Goal: Information Seeking & Learning: Learn about a topic

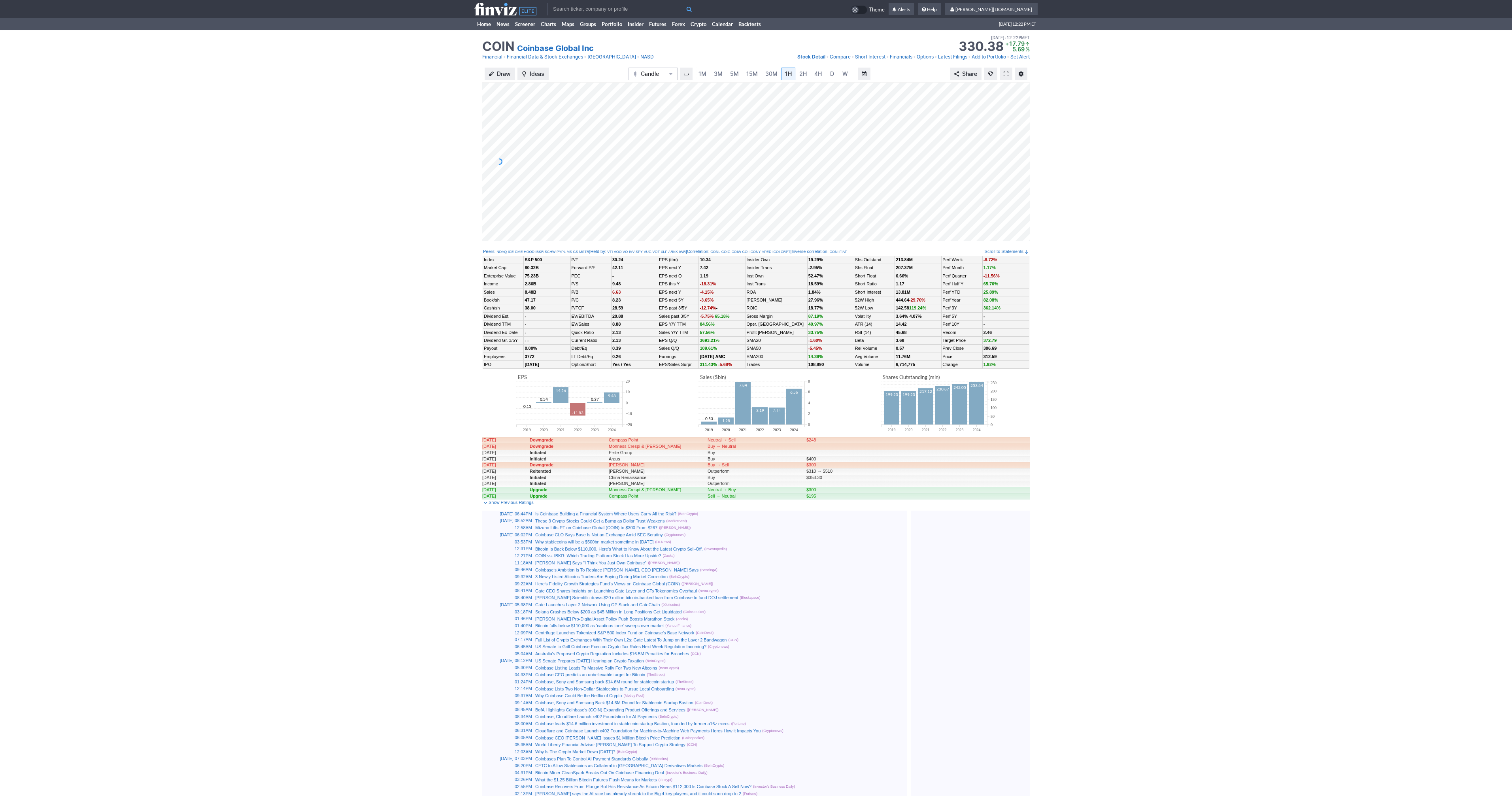
scroll to position [0, 8]
click at [713, 75] on span "3M" at bounding box center [710, 73] width 9 height 6
click at [815, 74] on span "4H" at bounding box center [818, 73] width 8 height 6
click at [593, 9] on input "text" at bounding box center [622, 9] width 150 height 12
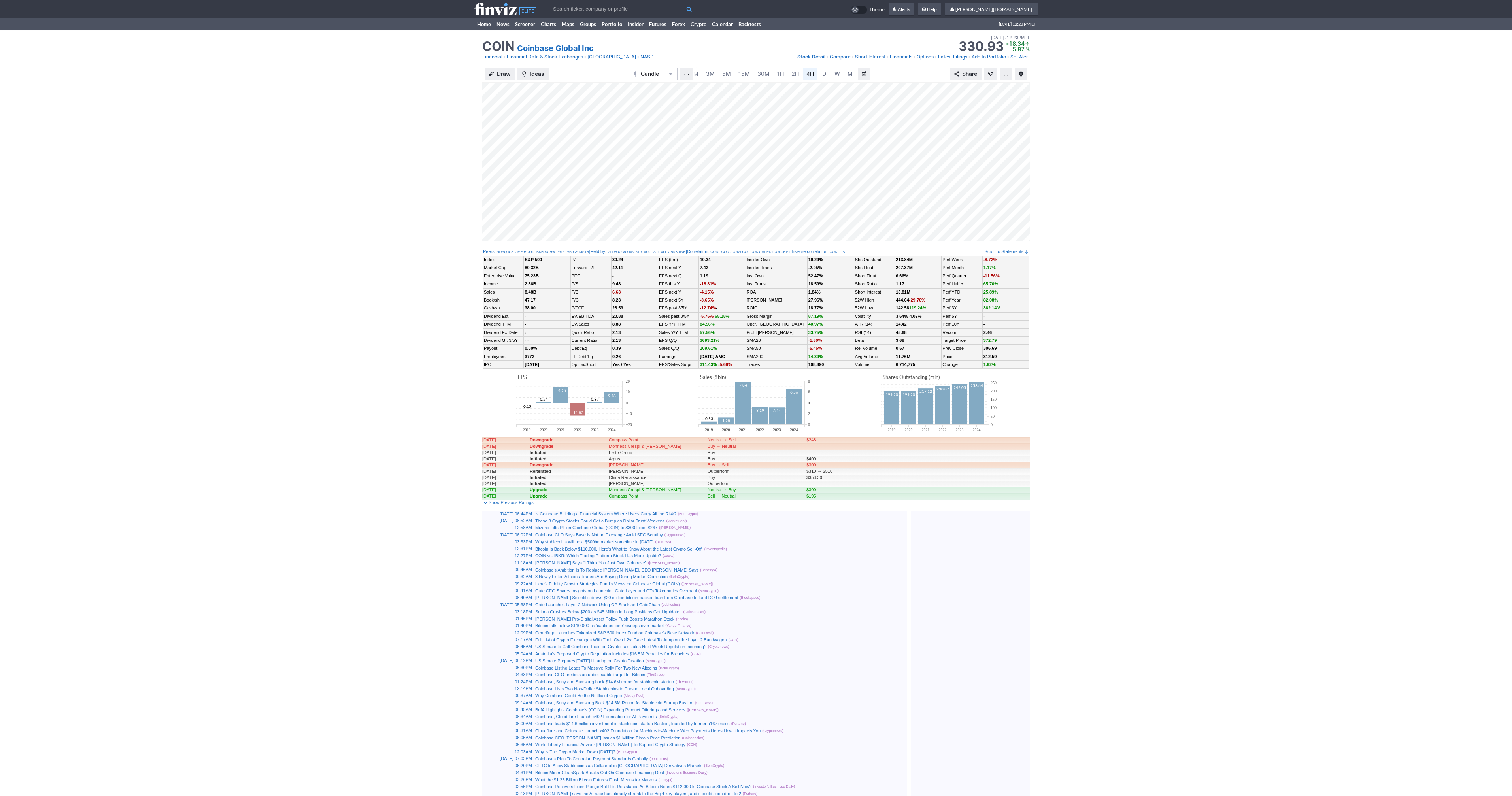
click at [1007, 75] on span at bounding box center [1006, 74] width 5 height 6
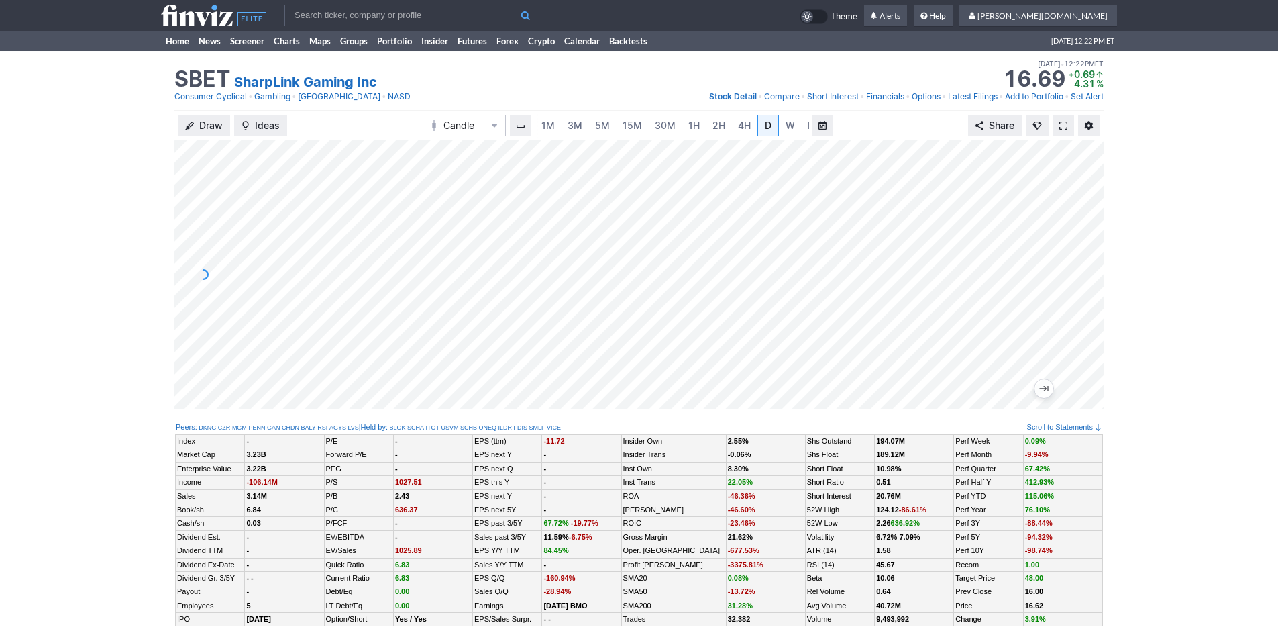
scroll to position [0, 13]
click at [582, 123] on span "5M" at bounding box center [589, 124] width 15 height 11
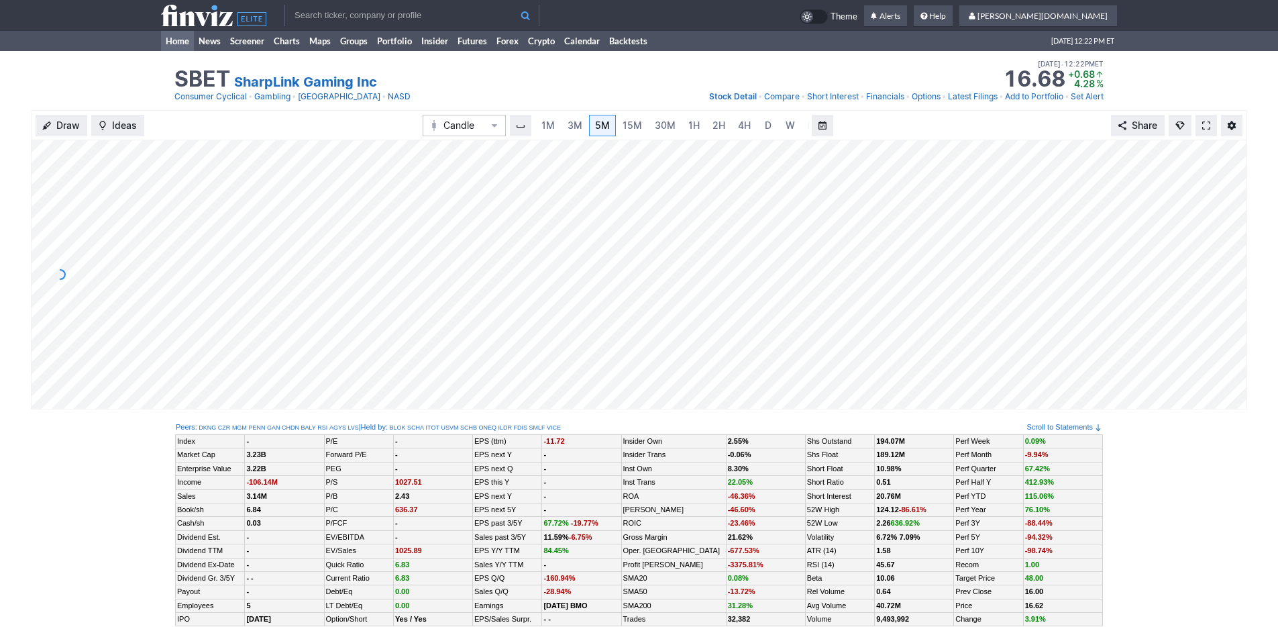
click at [180, 48] on link "Home" at bounding box center [177, 41] width 33 height 20
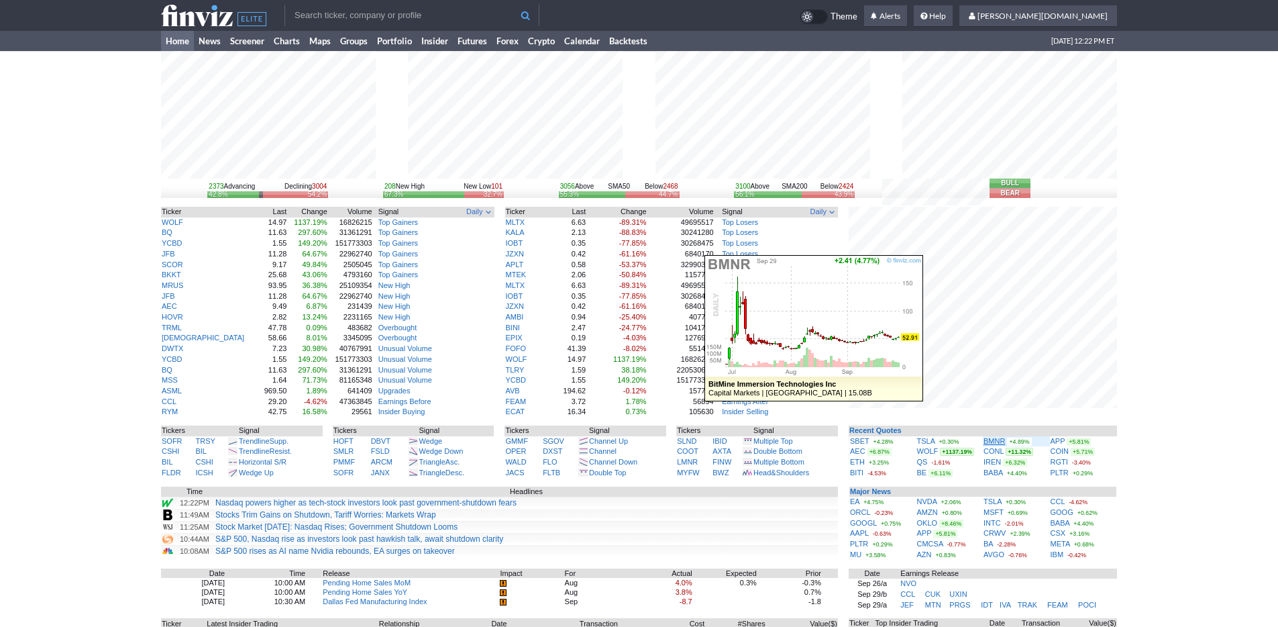
click at [992, 439] on link "BMNR" at bounding box center [993, 441] width 21 height 8
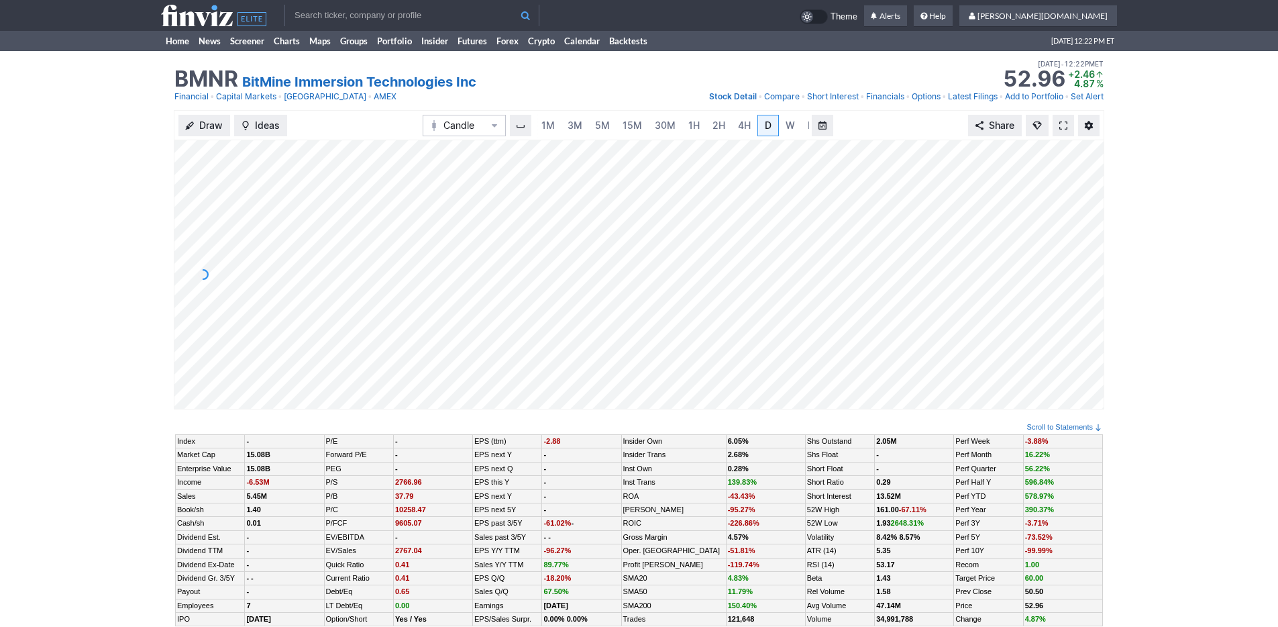
scroll to position [0, 13]
click at [587, 120] on span "5M" at bounding box center [589, 124] width 15 height 11
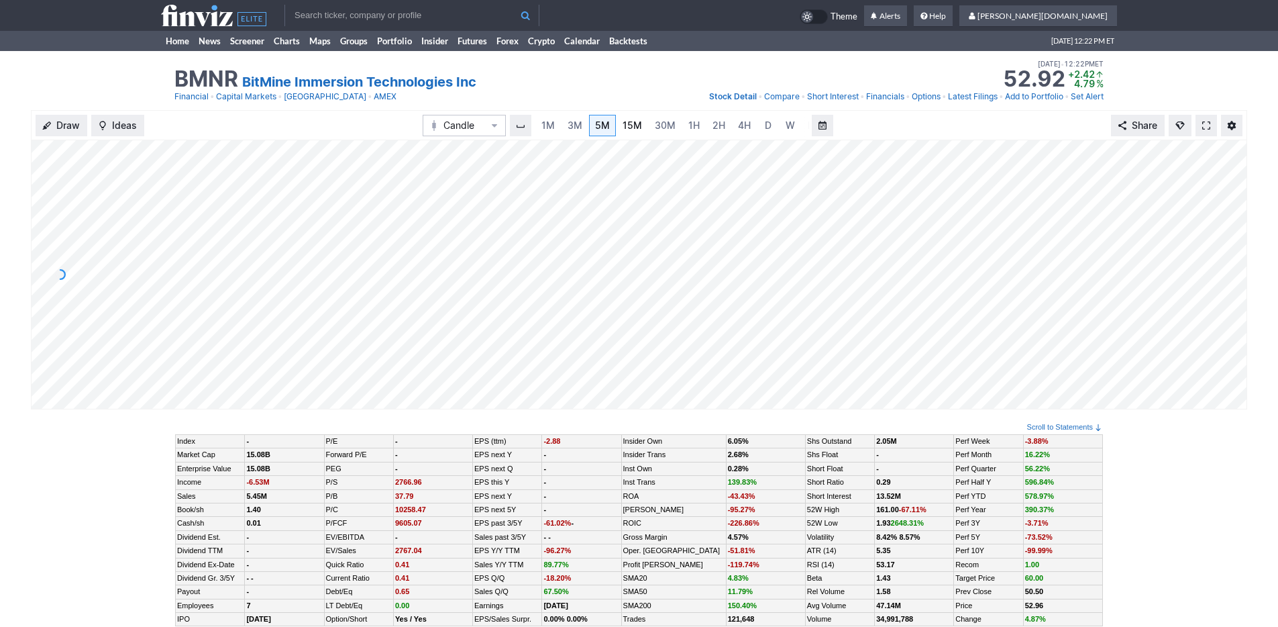
click at [627, 119] on span "15M" at bounding box center [632, 124] width 19 height 11
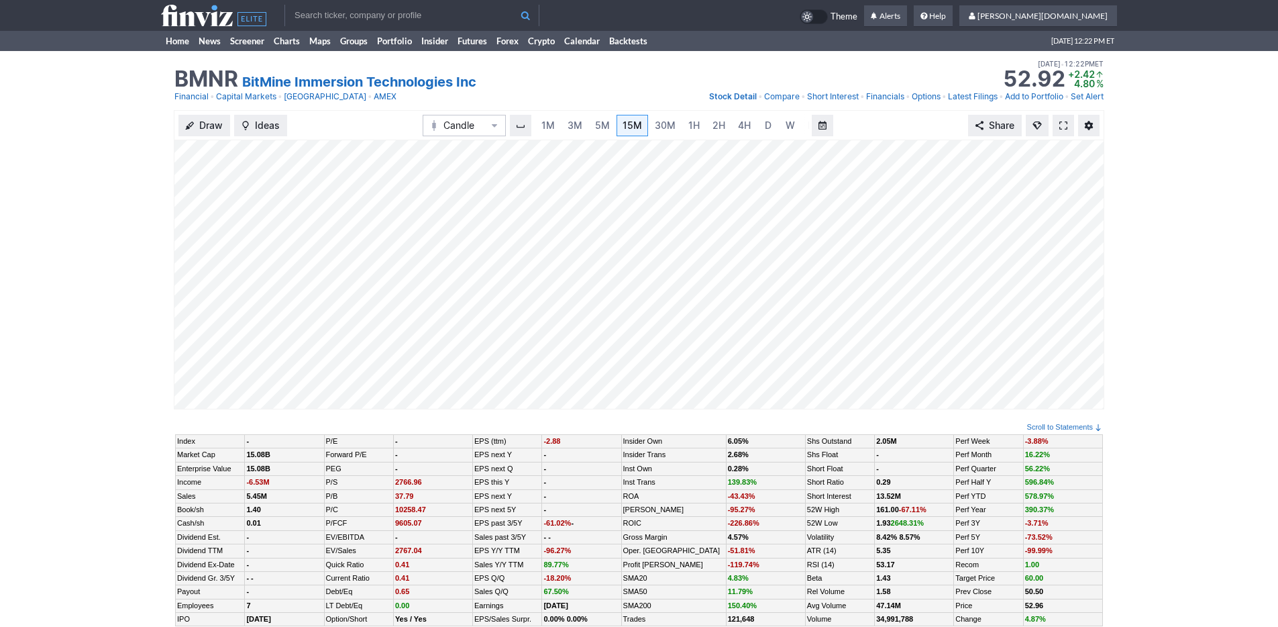
click at [176, 51] on div "BMNR BitMine Immersion Technologies Inc Last Close Sep 29 • 12:22PM ET 52.96 Do…" at bounding box center [639, 80] width 956 height 59
click at [179, 48] on link "Home" at bounding box center [177, 41] width 33 height 20
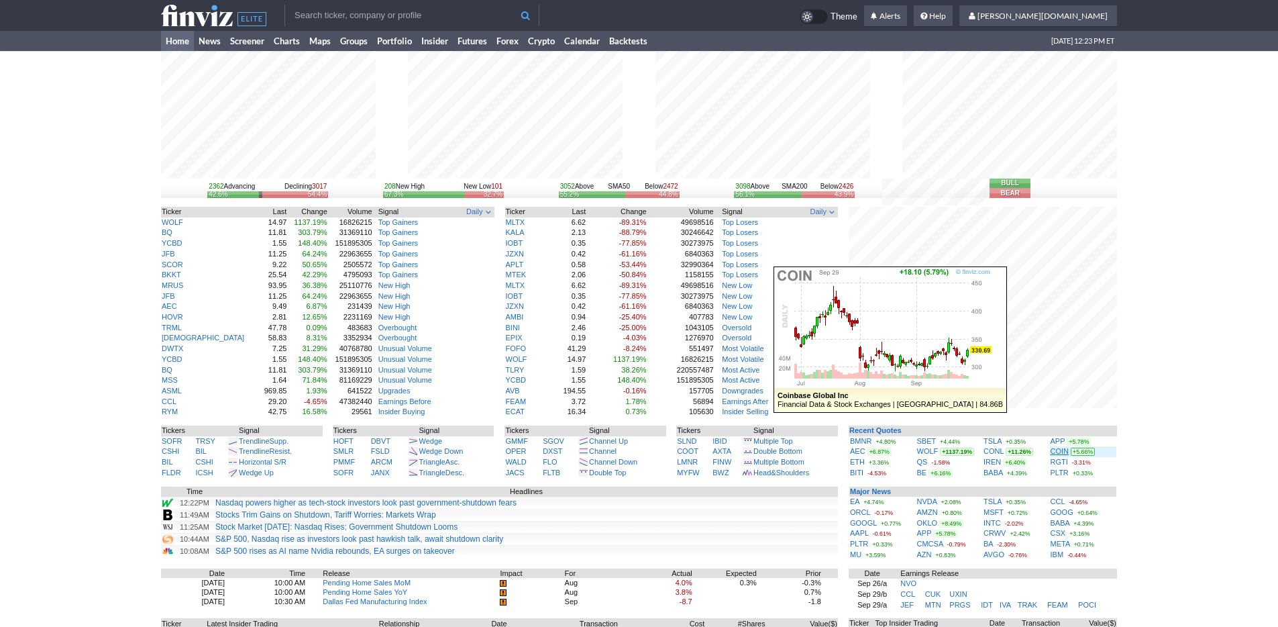
click at [1061, 451] on link "COIN" at bounding box center [1060, 451] width 19 height 8
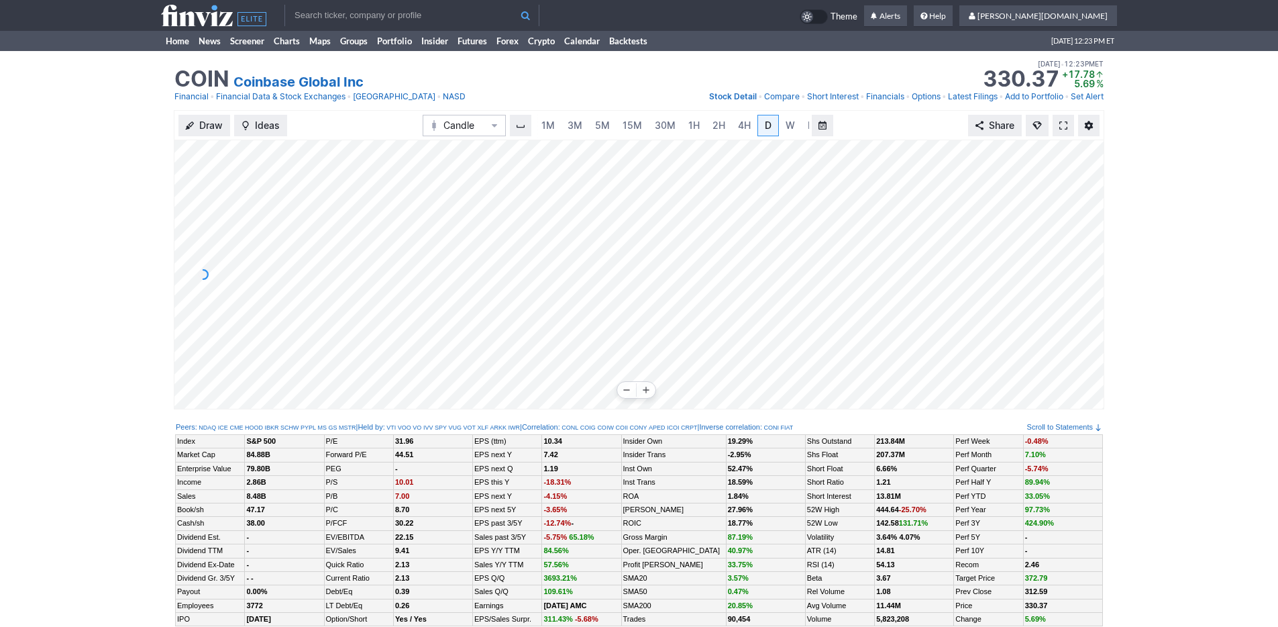
scroll to position [0, 13]
click at [604, 131] on link "15M" at bounding box center [619, 125] width 32 height 21
click at [708, 127] on link "2H" at bounding box center [718, 125] width 25 height 21
click at [755, 133] on link "D" at bounding box center [754, 125] width 21 height 21
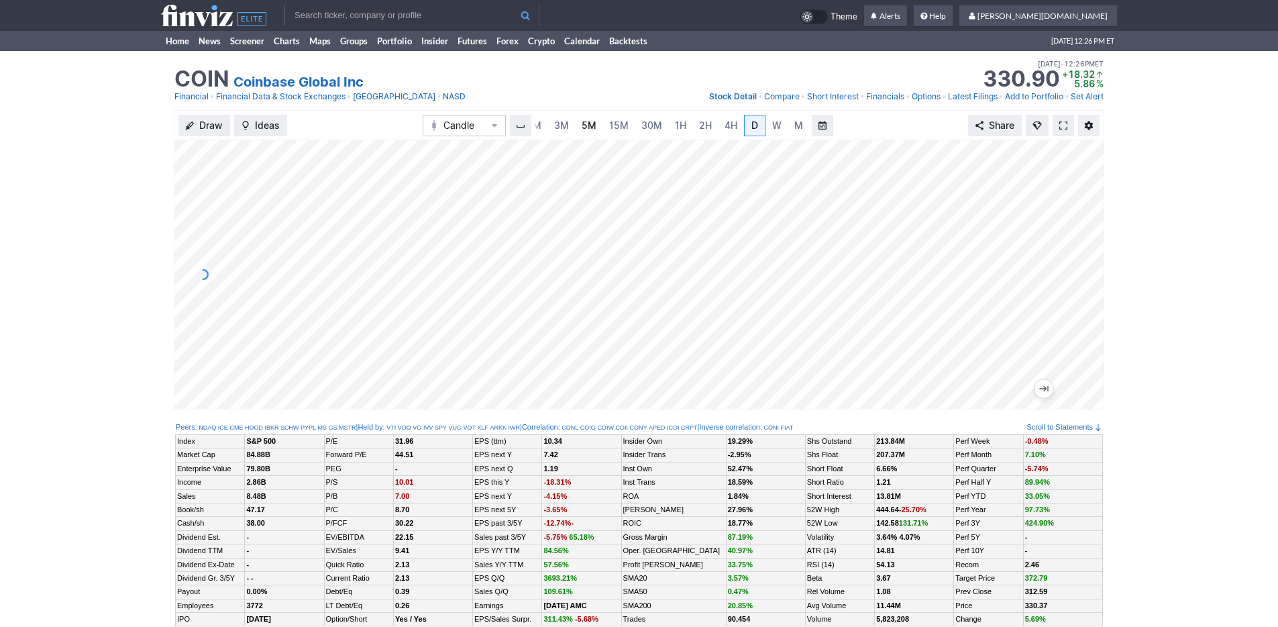
click at [590, 126] on span "5M" at bounding box center [589, 124] width 15 height 11
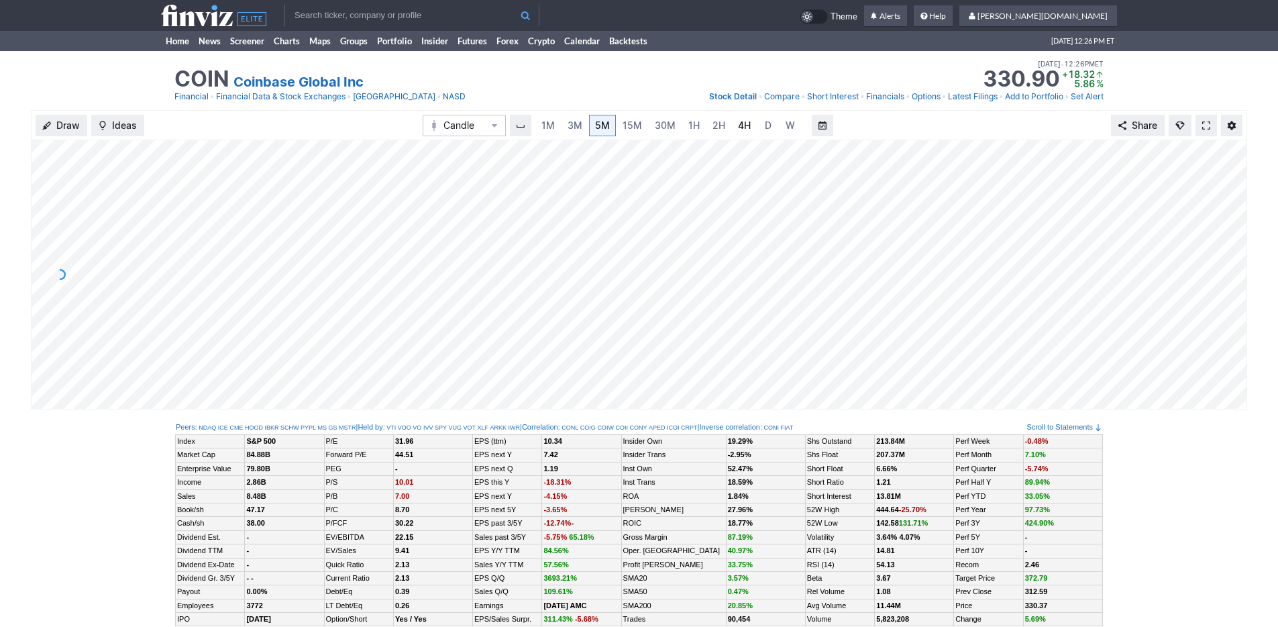
click at [740, 125] on span "4H" at bounding box center [744, 124] width 13 height 11
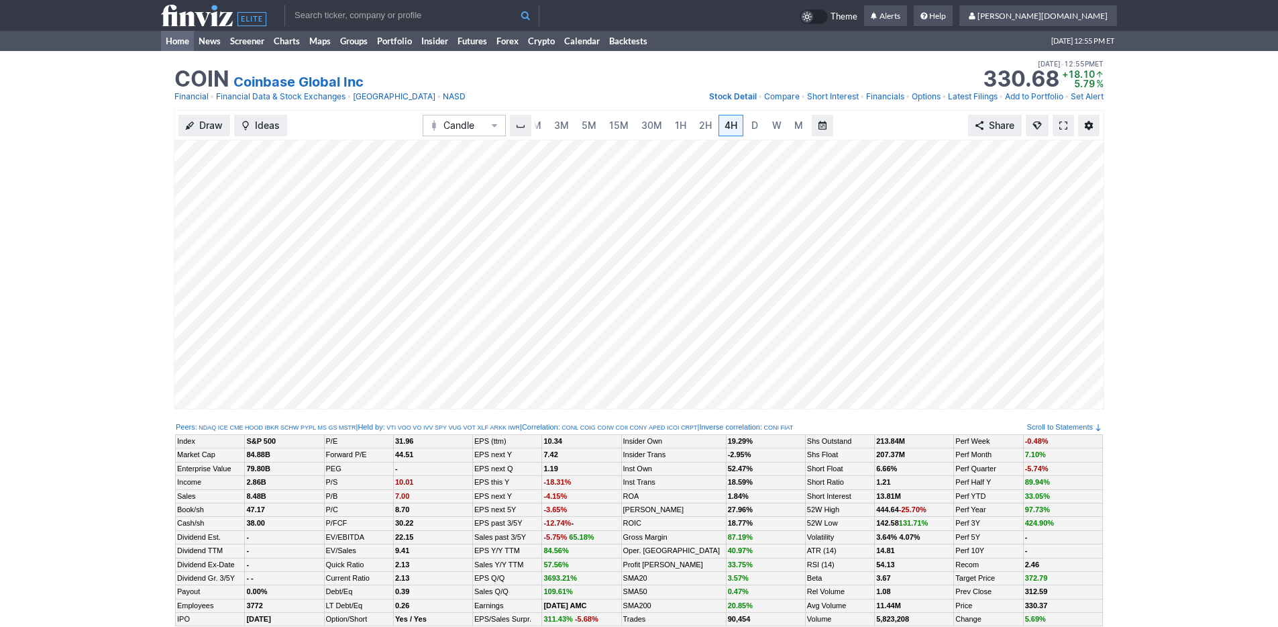
click at [184, 39] on link "Home" at bounding box center [177, 41] width 33 height 20
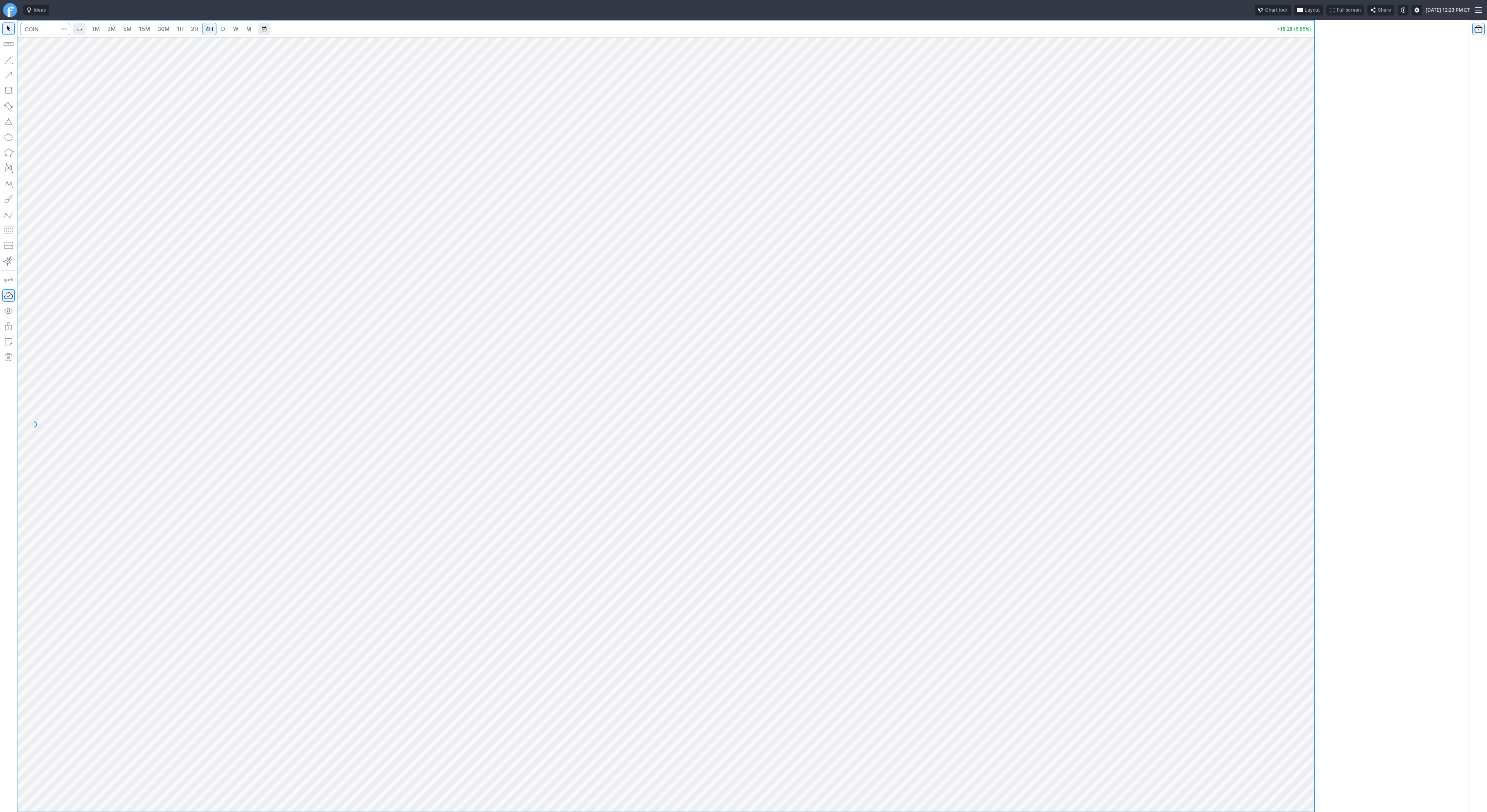
click at [40, 31] on input "Search" at bounding box center [46, 29] width 50 height 12
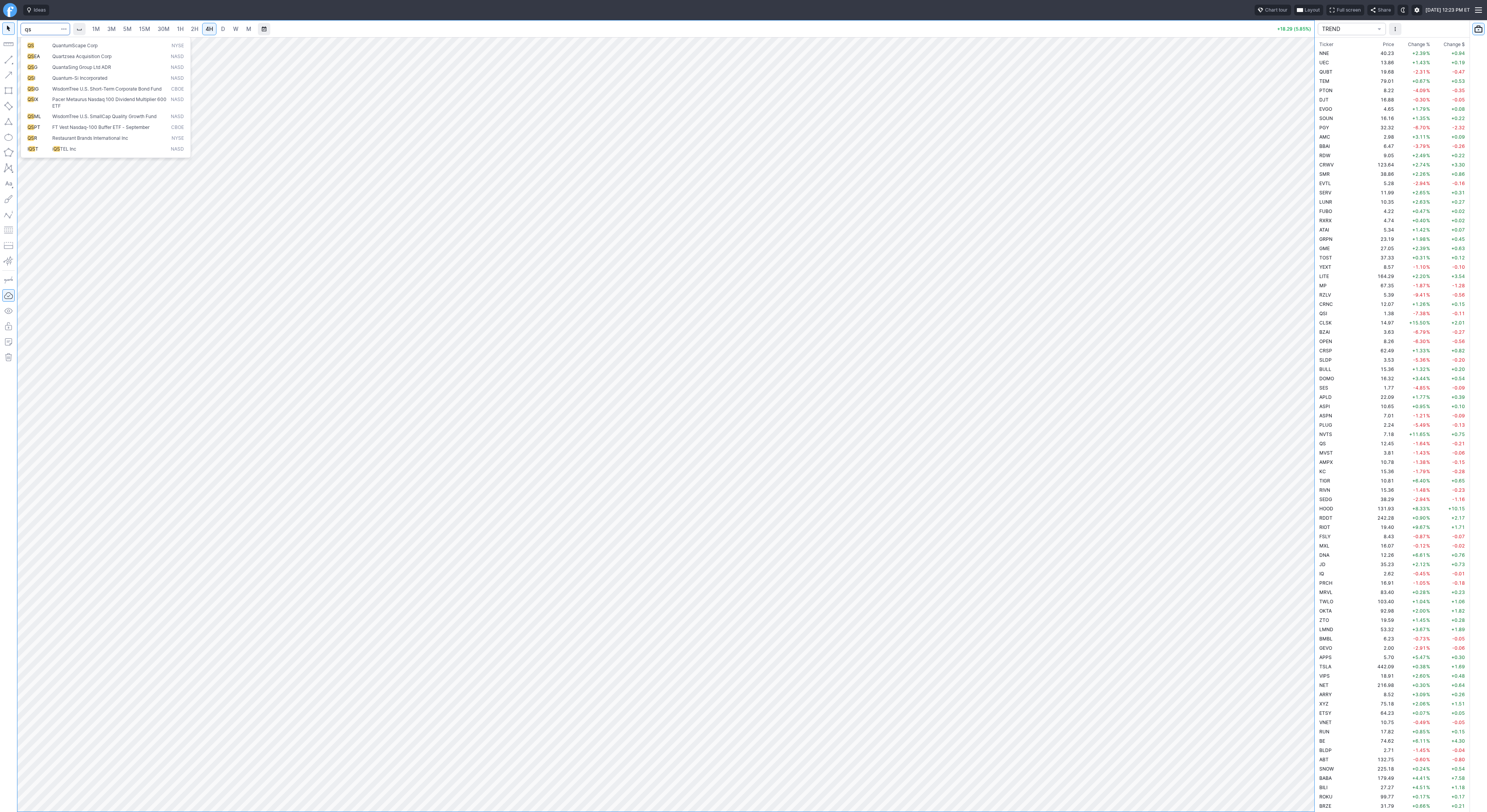
type input "qs"
click at [225, 32] on link "D" at bounding box center [223, 29] width 12 height 12
click at [110, 27] on span "3M" at bounding box center [111, 28] width 9 height 6
click at [149, 32] on link "15M" at bounding box center [145, 29] width 18 height 12
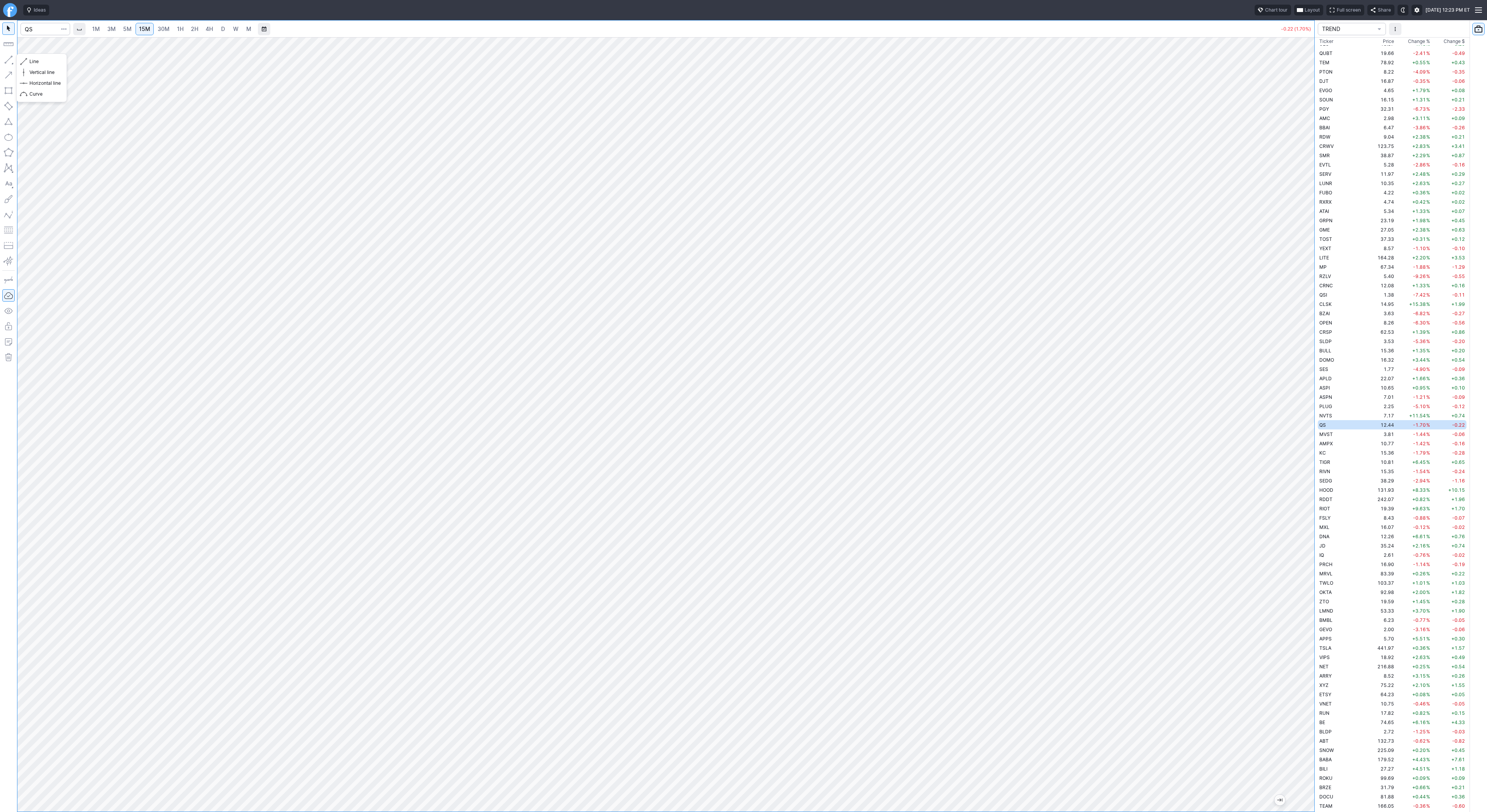
click at [7, 54] on button "button" at bounding box center [8, 59] width 12 height 12
click at [7, 58] on button "button" at bounding box center [8, 59] width 12 height 12
click at [31, 29] on input "Search" at bounding box center [46, 29] width 50 height 12
type input "bmnr"
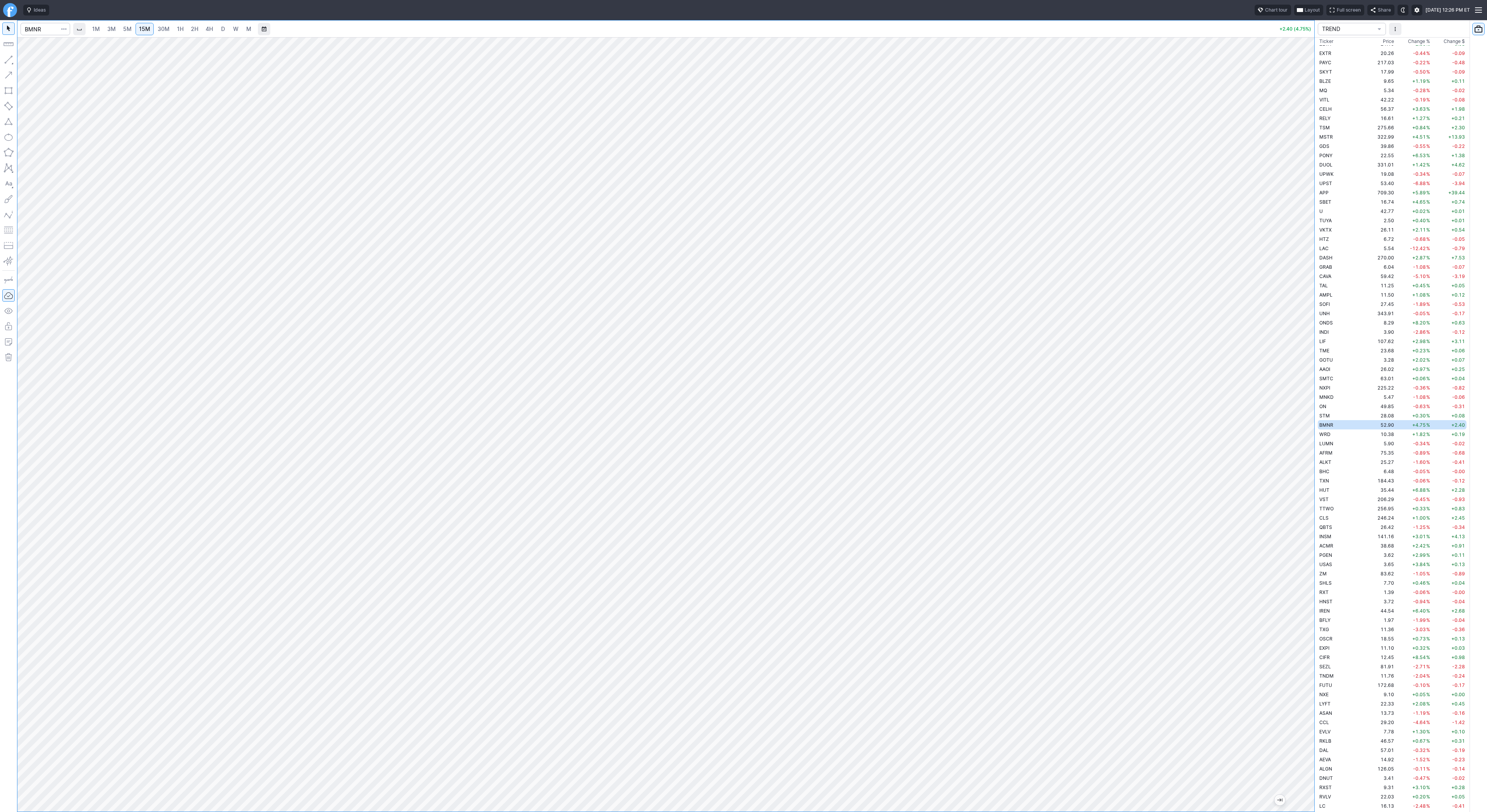
click at [207, 30] on span "4H" at bounding box center [209, 28] width 8 height 6
click at [188, 31] on link "2H" at bounding box center [195, 29] width 14 height 12
click at [160, 31] on span "30M" at bounding box center [163, 28] width 12 height 6
click at [126, 28] on span "5M" at bounding box center [127, 28] width 9 height 6
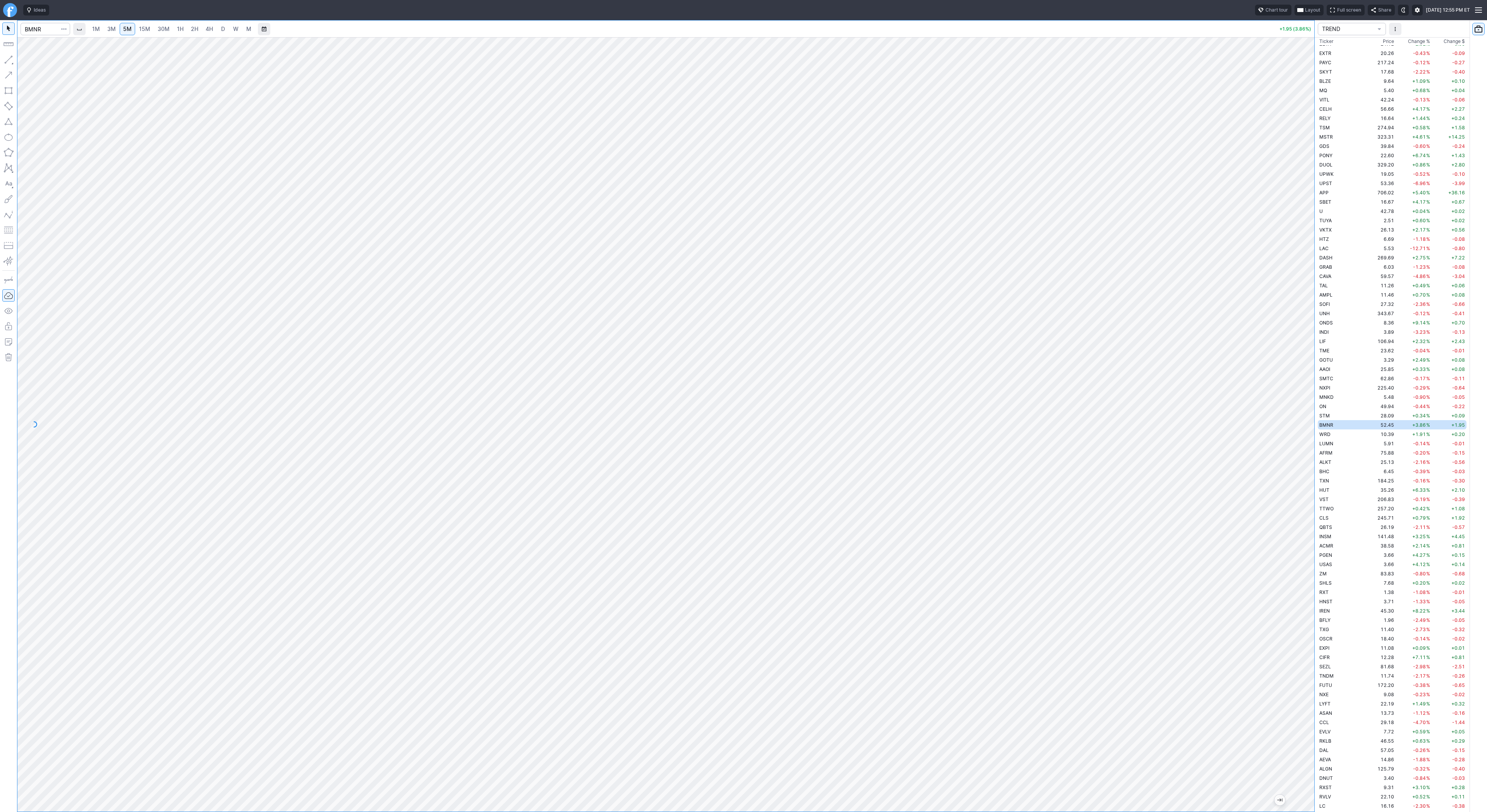
click at [206, 28] on span "4H" at bounding box center [209, 28] width 8 height 6
click at [115, 28] on link "3M" at bounding box center [111, 29] width 16 height 12
click at [196, 36] on div "1M 3M 5M 15M 30M 1H 2H 4H D W M" at bounding box center [674, 29] width 1204 height 18
click at [198, 30] on link "2H" at bounding box center [195, 29] width 14 height 12
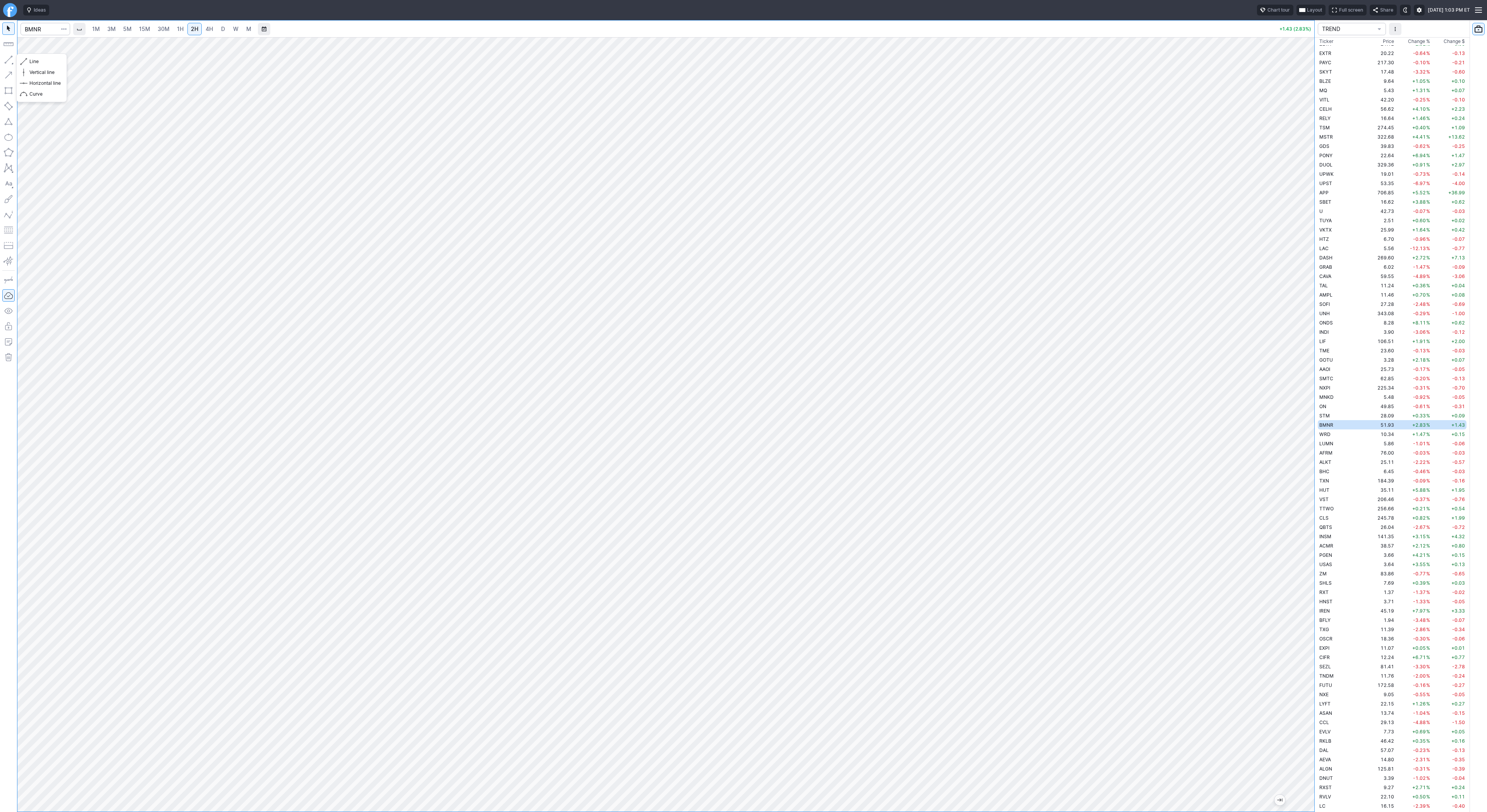
click at [30, 62] on span "Line" at bounding box center [45, 61] width 31 height 8
click at [51, 28] on input "Search" at bounding box center [46, 29] width 50 height 12
click at [48, 32] on input "Search" at bounding box center [46, 29] width 50 height 12
type input "qs"
click at [53, 46] on span "QuantumScape Corp" at bounding box center [75, 46] width 45 height 6
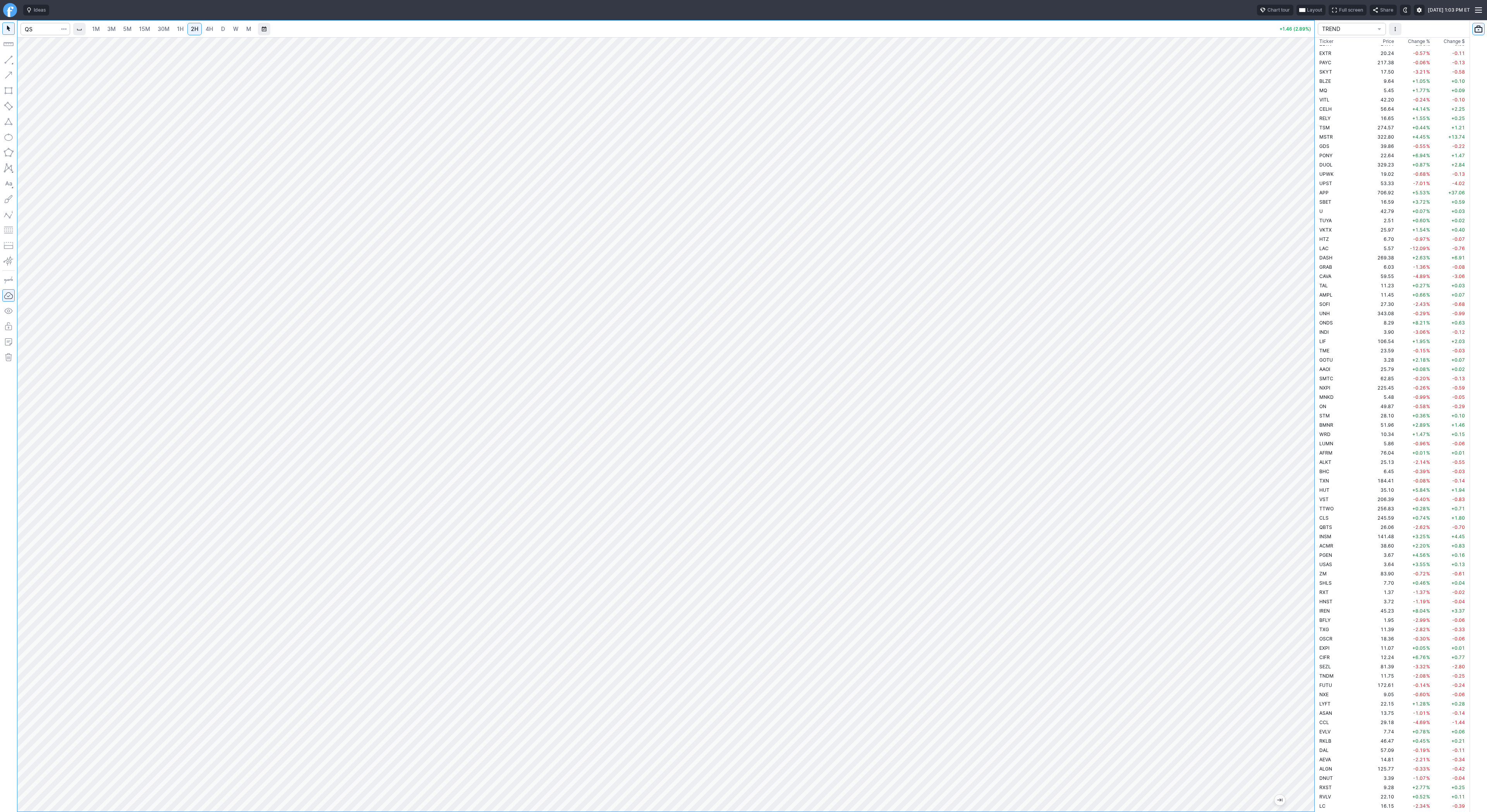
scroll to position [18, 0]
click at [147, 30] on span "15M" at bounding box center [144, 28] width 11 height 6
click at [183, 30] on link "1H" at bounding box center [180, 29] width 13 height 12
click at [63, 67] on button "Vertical line" at bounding box center [42, 72] width 45 height 11
click at [33, 63] on span "Line" at bounding box center [45, 61] width 31 height 8
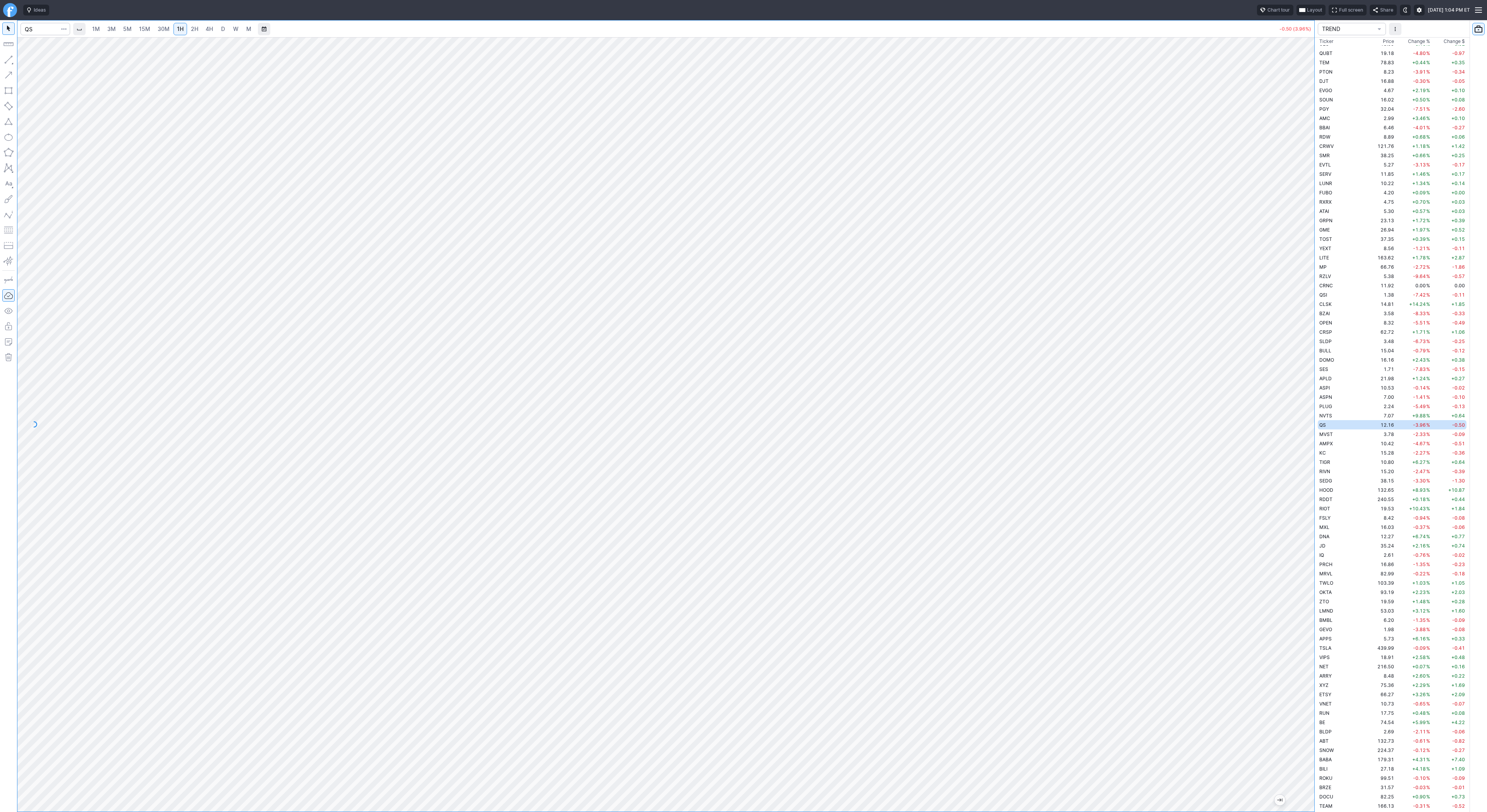
click at [36, 62] on div "Line Vertical line Horizontal line Curve" at bounding box center [42, 78] width 51 height 49
drag, startPoint x: 41, startPoint y: 61, endPoint x: 57, endPoint y: 65, distance: 16.5
click at [42, 61] on span "Line" at bounding box center [45, 61] width 31 height 8
click at [1344, 435] on td "MVST" at bounding box center [1342, 434] width 49 height 9
click at [1344, 109] on td "EVGO" at bounding box center [1342, 108] width 49 height 9
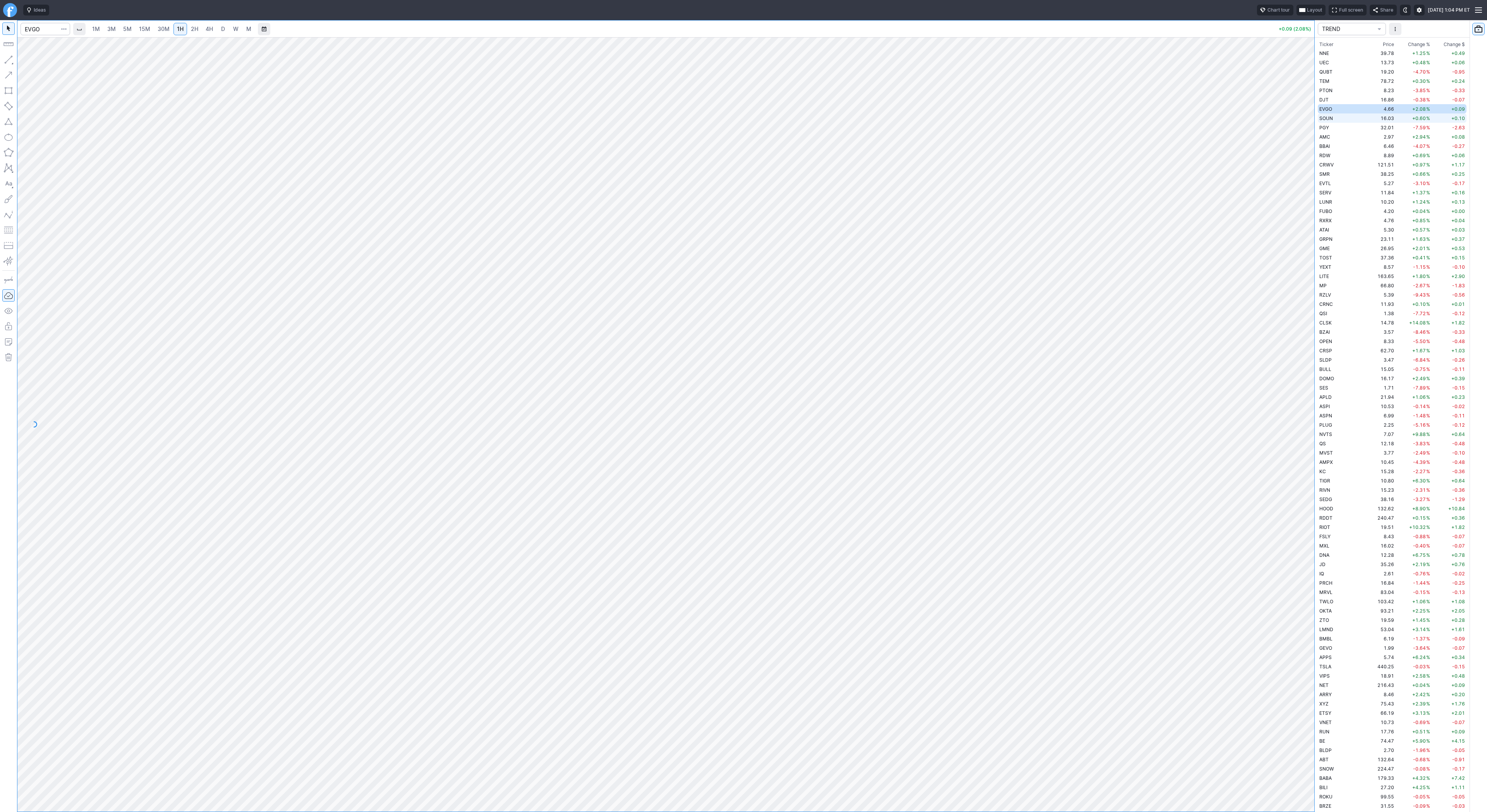
click at [1342, 116] on td "SOUN" at bounding box center [1342, 118] width 49 height 9
click at [1414, 44] on span "Change %" at bounding box center [1419, 44] width 22 height 8
click at [1396, 62] on td "+14.12 %" at bounding box center [1414, 62] width 36 height 9
click at [224, 28] on span "D" at bounding box center [223, 29] width 5 height 8
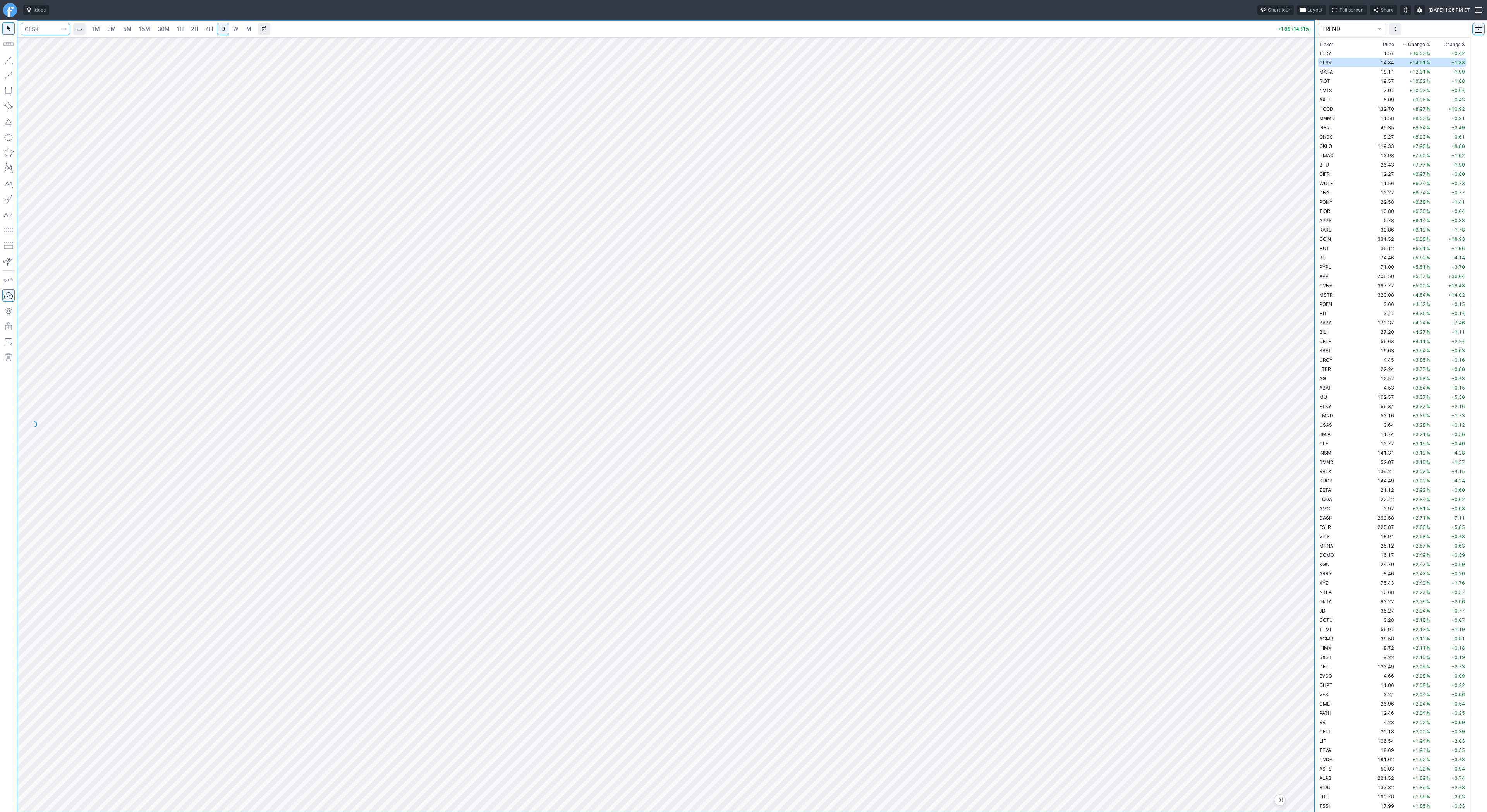
click at [38, 31] on input "Search" at bounding box center [46, 29] width 50 height 12
type input "q"
type input "bmnr"
click at [55, 42] on button "BMNR BitMine Immersion Technologies Inc AMEX" at bounding box center [106, 46] width 163 height 11
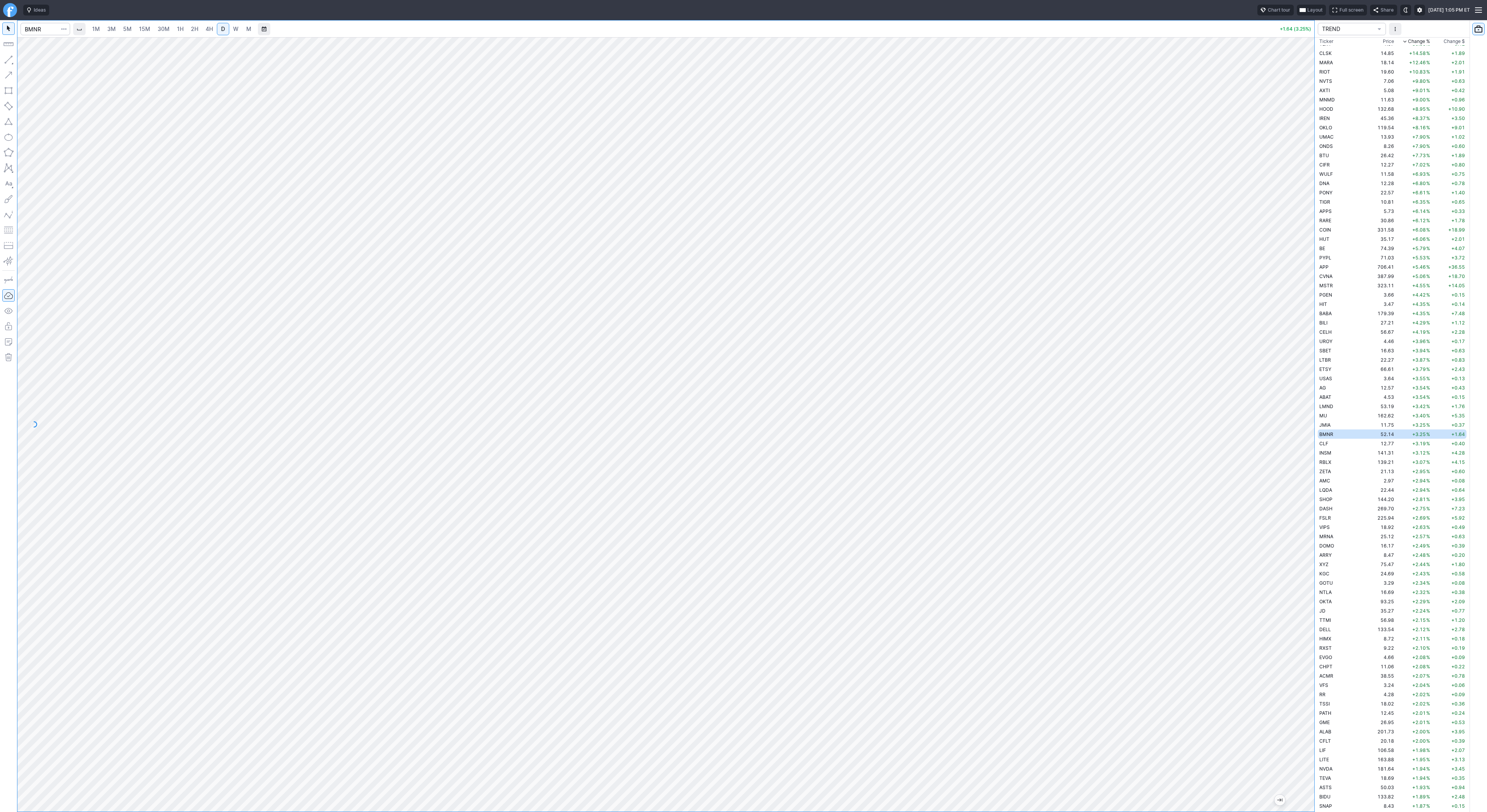
click at [203, 29] on link "4H" at bounding box center [209, 29] width 14 height 12
click at [110, 31] on span "3M" at bounding box center [111, 28] width 9 height 6
click at [44, 28] on input "Search" at bounding box center [46, 29] width 50 height 12
type input "eth"
click at [114, 147] on span "Eth ereum / USD" at bounding box center [107, 143] width 113 height 6
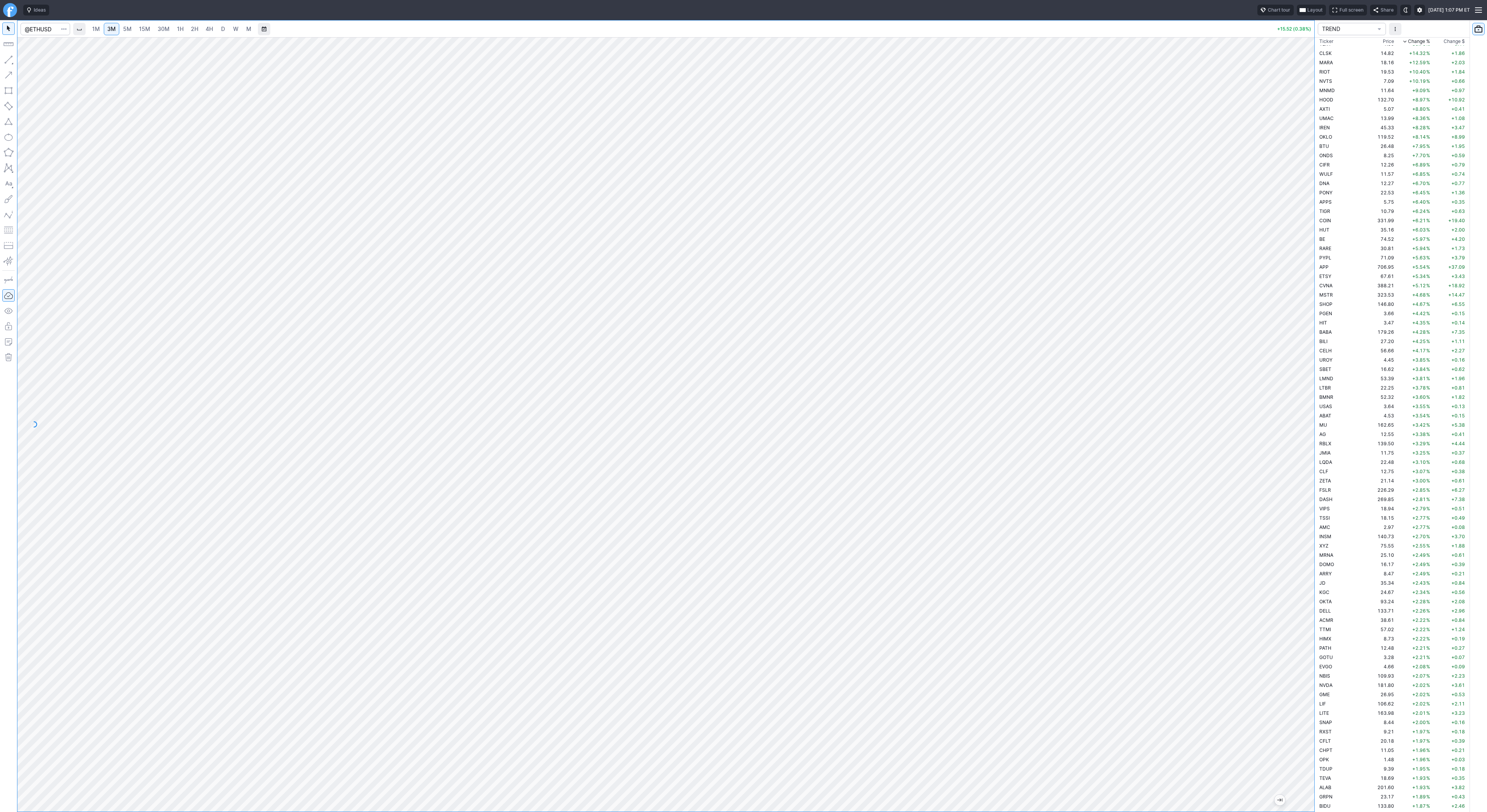
click at [212, 25] on link "4H" at bounding box center [209, 29] width 14 height 12
click at [116, 29] on link "3M" at bounding box center [111, 29] width 16 height 12
click at [154, 28] on link "30M" at bounding box center [163, 29] width 19 height 12
click at [188, 31] on link "2H" at bounding box center [195, 29] width 14 height 12
click at [1296, 358] on div at bounding box center [666, 424] width 1297 height 774
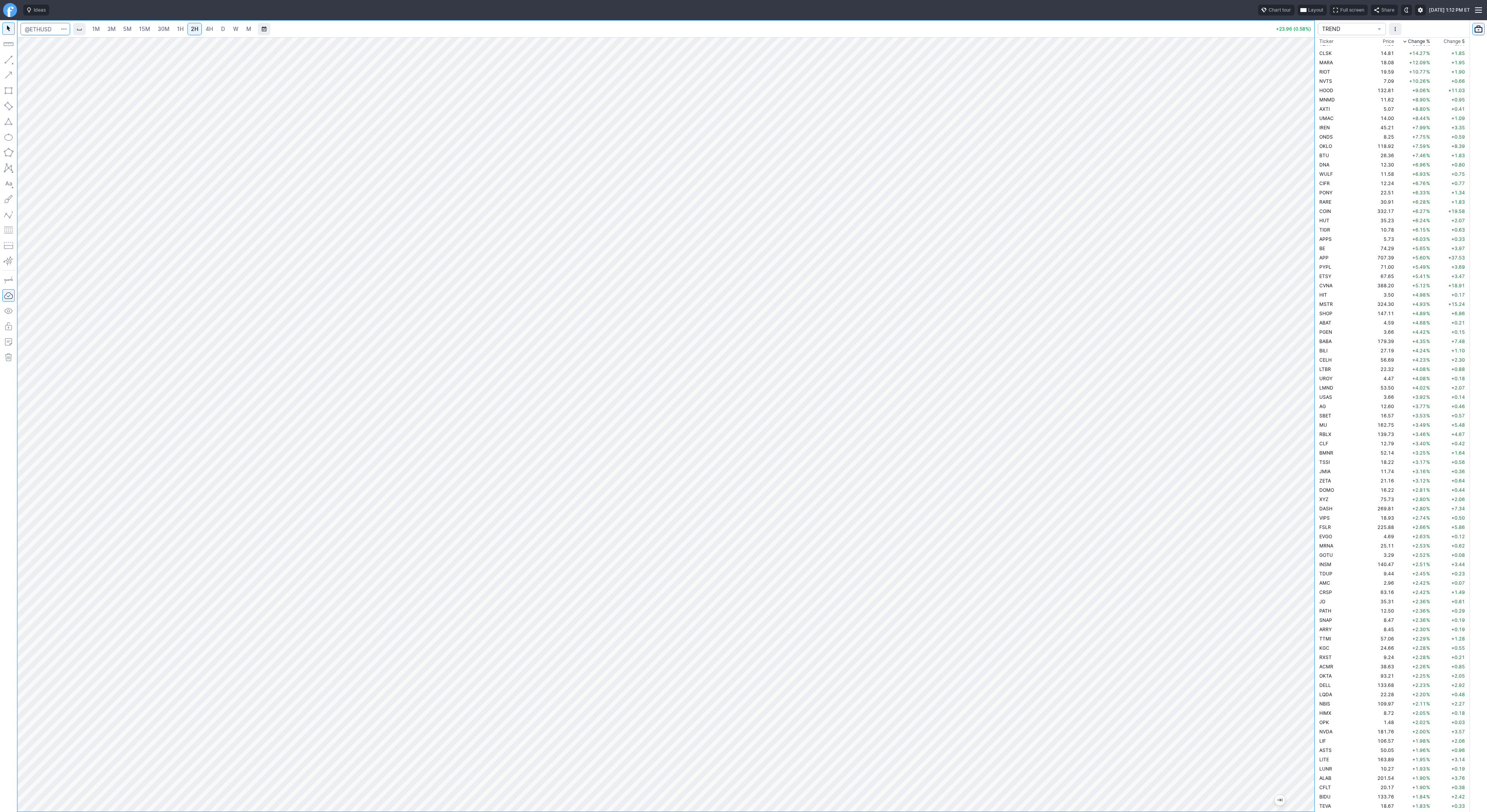
click at [36, 31] on input "Search" at bounding box center [46, 29] width 50 height 12
type input "bmnr"
click at [119, 29] on link "5M" at bounding box center [127, 29] width 16 height 12
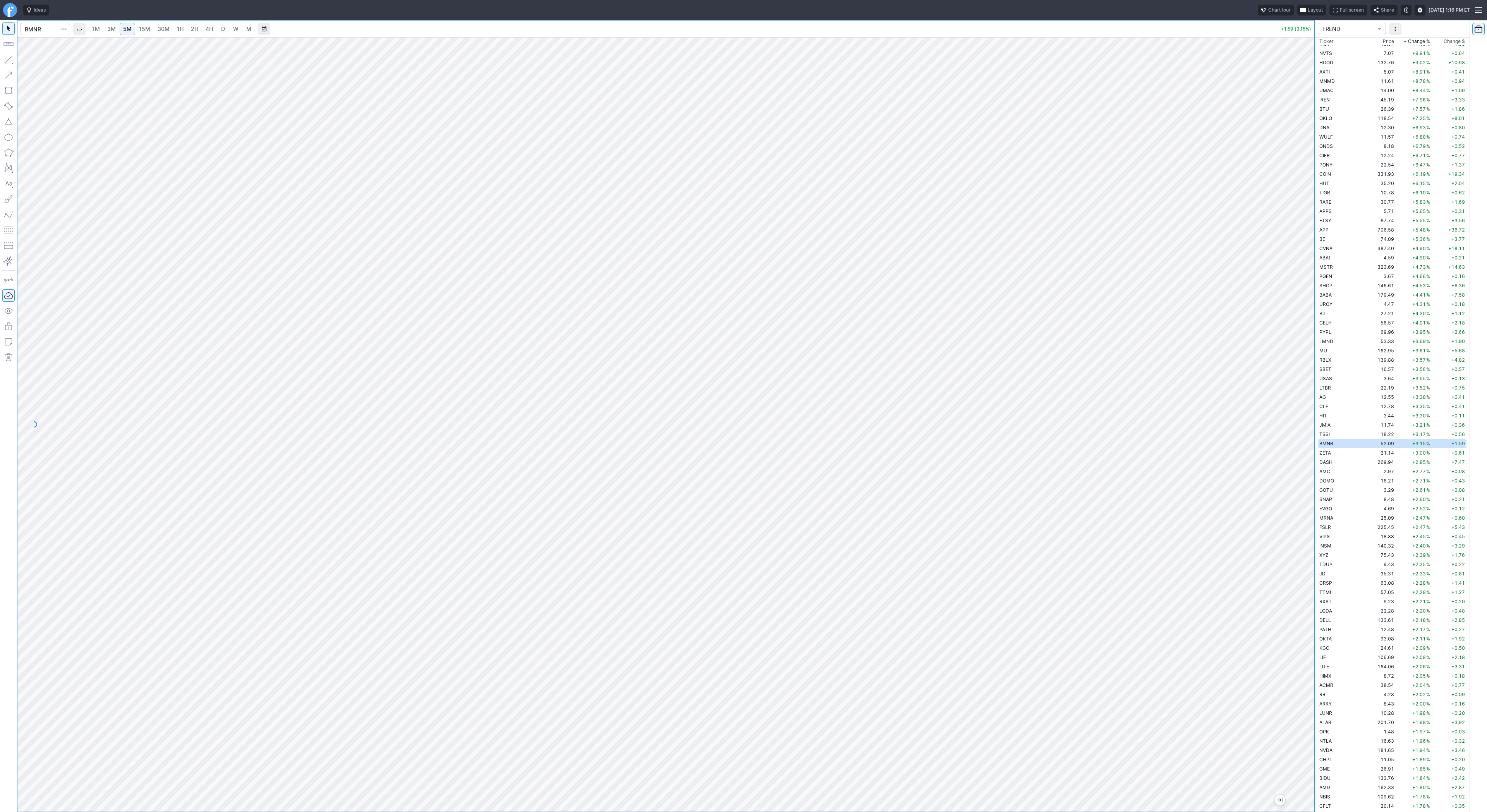
click at [208, 28] on span "4H" at bounding box center [209, 28] width 8 height 6
click at [178, 28] on span "1H" at bounding box center [180, 28] width 6 height 6
click at [38, 58] on span "Line" at bounding box center [45, 61] width 31 height 8
click at [1297, 456] on div at bounding box center [666, 424] width 1297 height 774
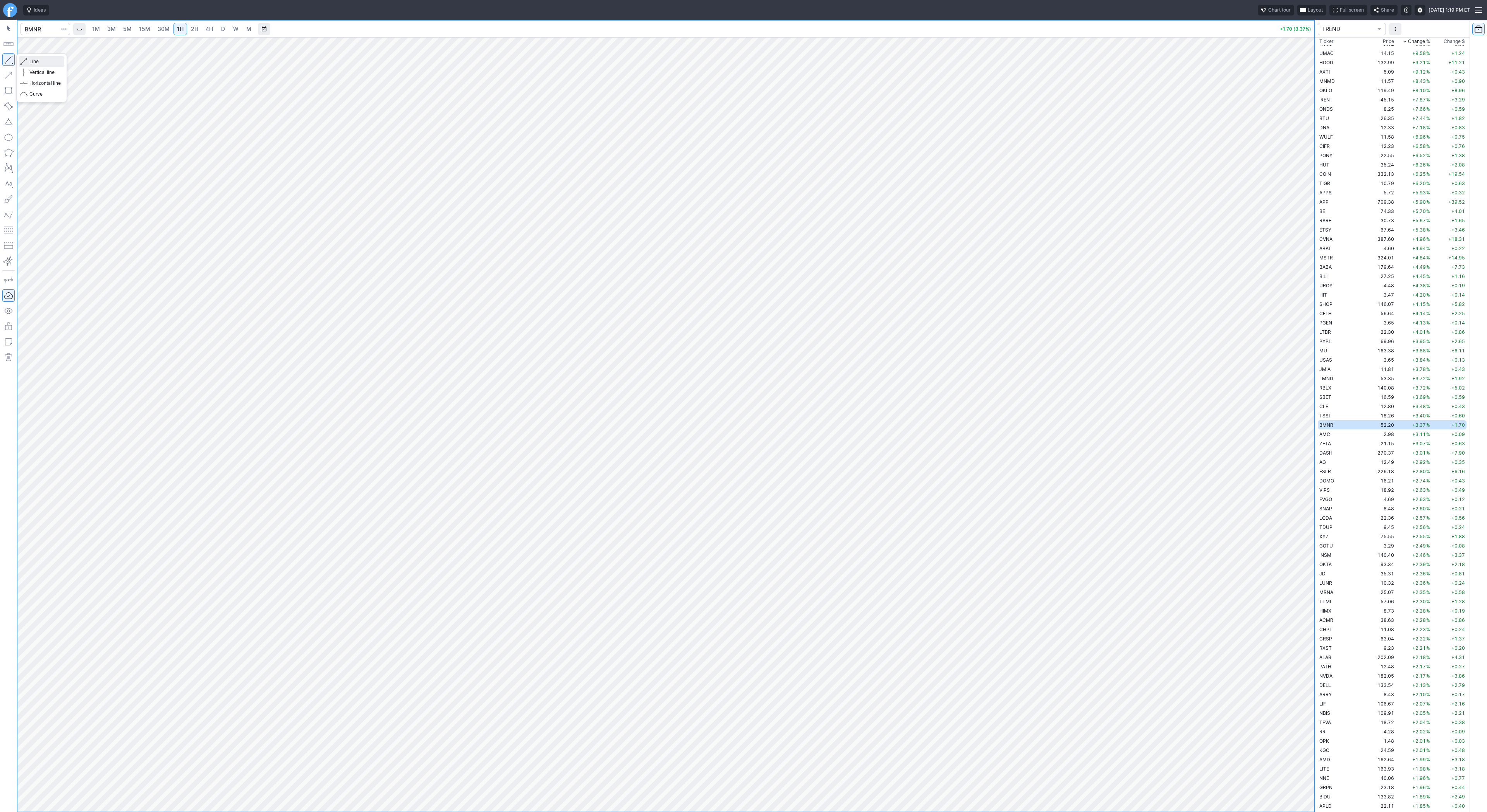
drag, startPoint x: 35, startPoint y: 61, endPoint x: 50, endPoint y: 98, distance: 39.9
click at [35, 61] on span "Line" at bounding box center [45, 61] width 31 height 8
drag, startPoint x: 1312, startPoint y: 523, endPoint x: 1310, endPoint y: 542, distance: 19.1
click at [1310, 544] on div at bounding box center [1306, 422] width 16 height 755
click at [31, 28] on input "Search" at bounding box center [46, 29] width 50 height 12
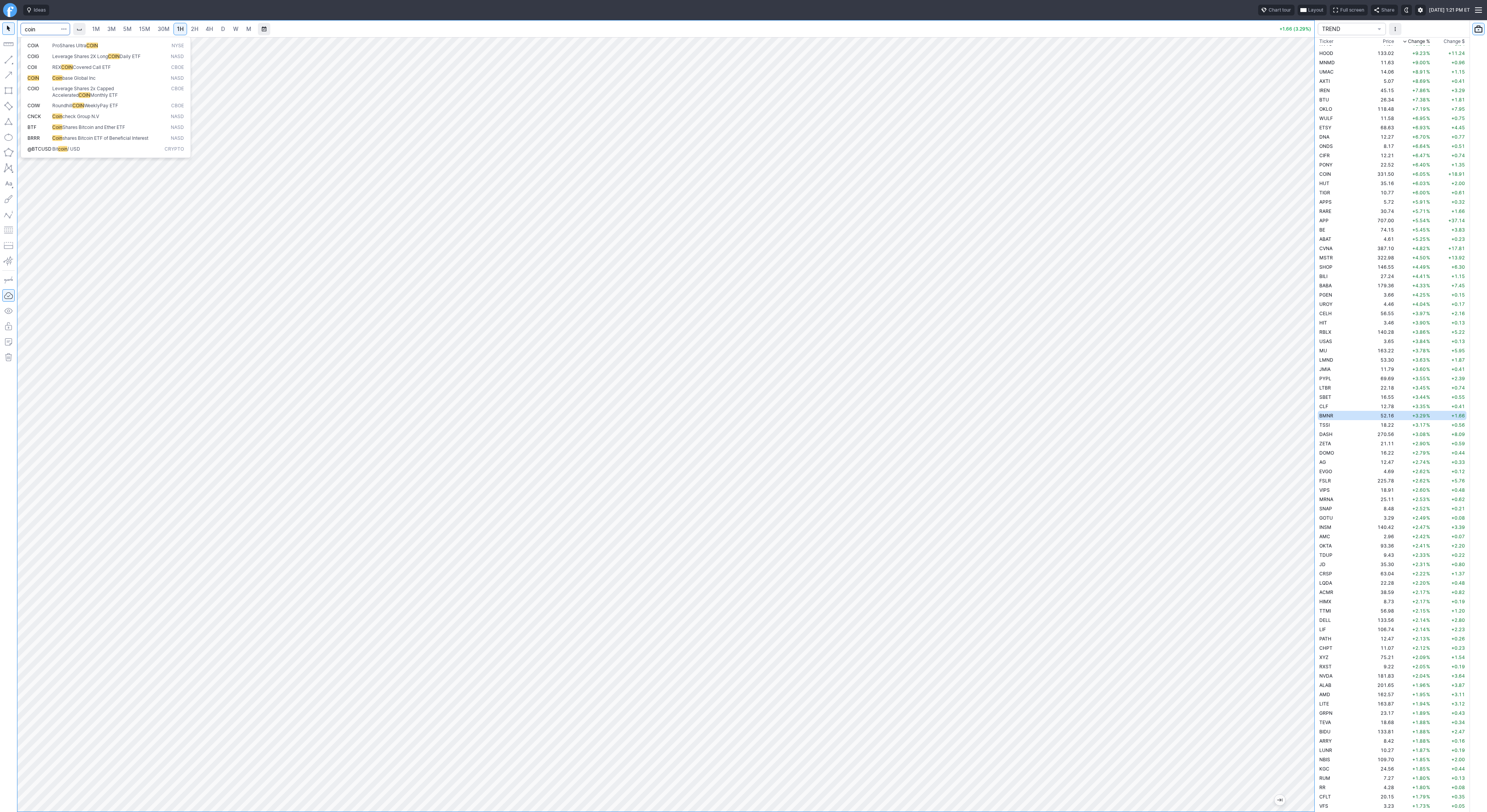
type input "coin"
drag, startPoint x: 1305, startPoint y: 297, endPoint x: 1309, endPoint y: 347, distance: 50.2
click at [1310, 350] on div at bounding box center [1306, 422] width 16 height 755
click at [196, 24] on link "2H" at bounding box center [195, 29] width 14 height 12
click at [210, 25] on span "4H" at bounding box center [209, 28] width 8 height 6
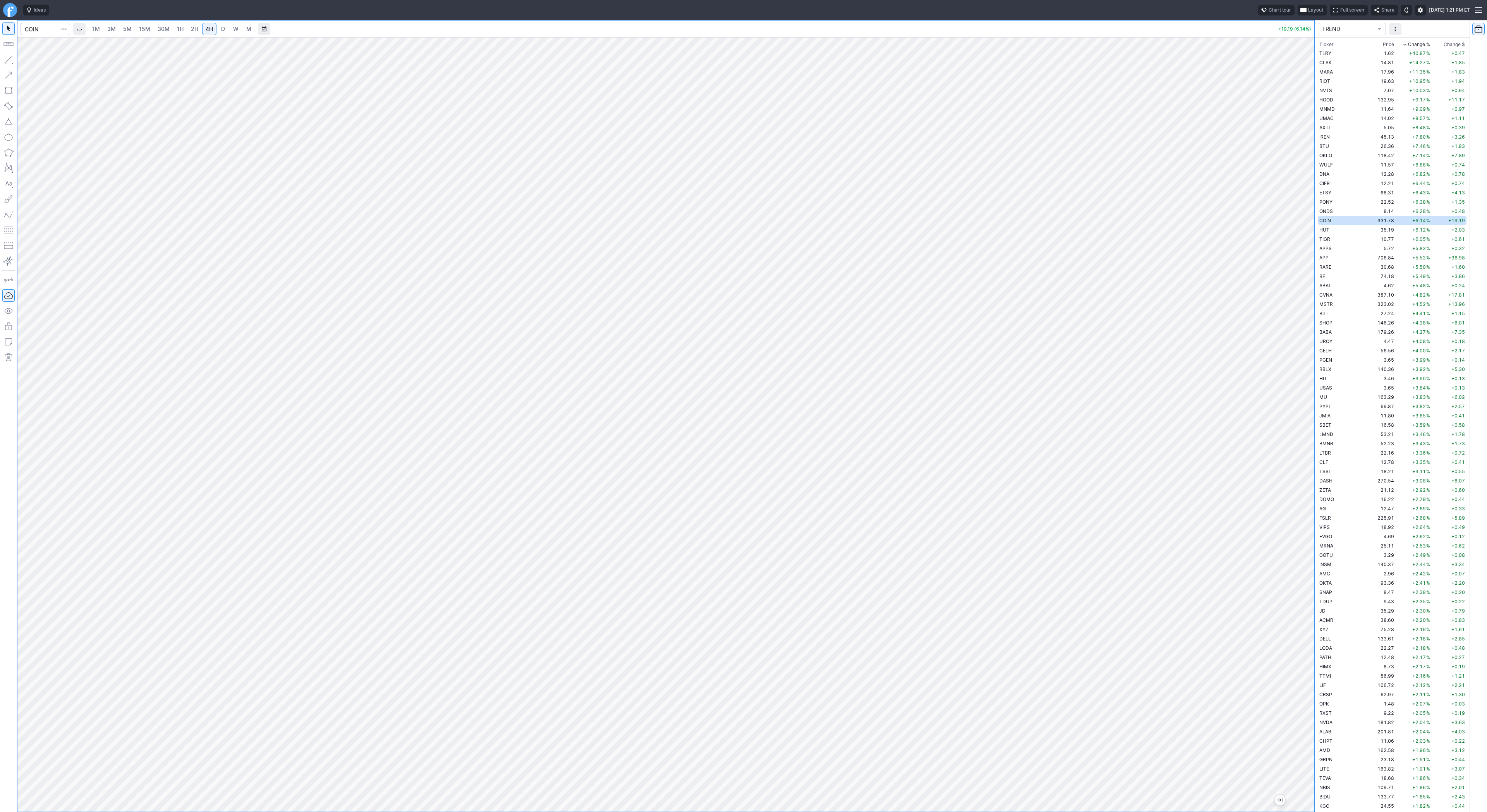
click at [223, 30] on span "D" at bounding box center [223, 28] width 4 height 6
drag, startPoint x: 1309, startPoint y: 222, endPoint x: 1316, endPoint y: 353, distance: 131.2
click at [1317, 356] on div "1M 3M 5M 15M 30M 1H 2H 4H D W M +18.94 (6.06%) TREND Ticker Price Chg.% Change …" at bounding box center [744, 416] width 1487 height 792
click at [1336, 236] on td "TIGR" at bounding box center [1342, 239] width 49 height 9
click at [1337, 248] on td "APPS" at bounding box center [1342, 248] width 49 height 9
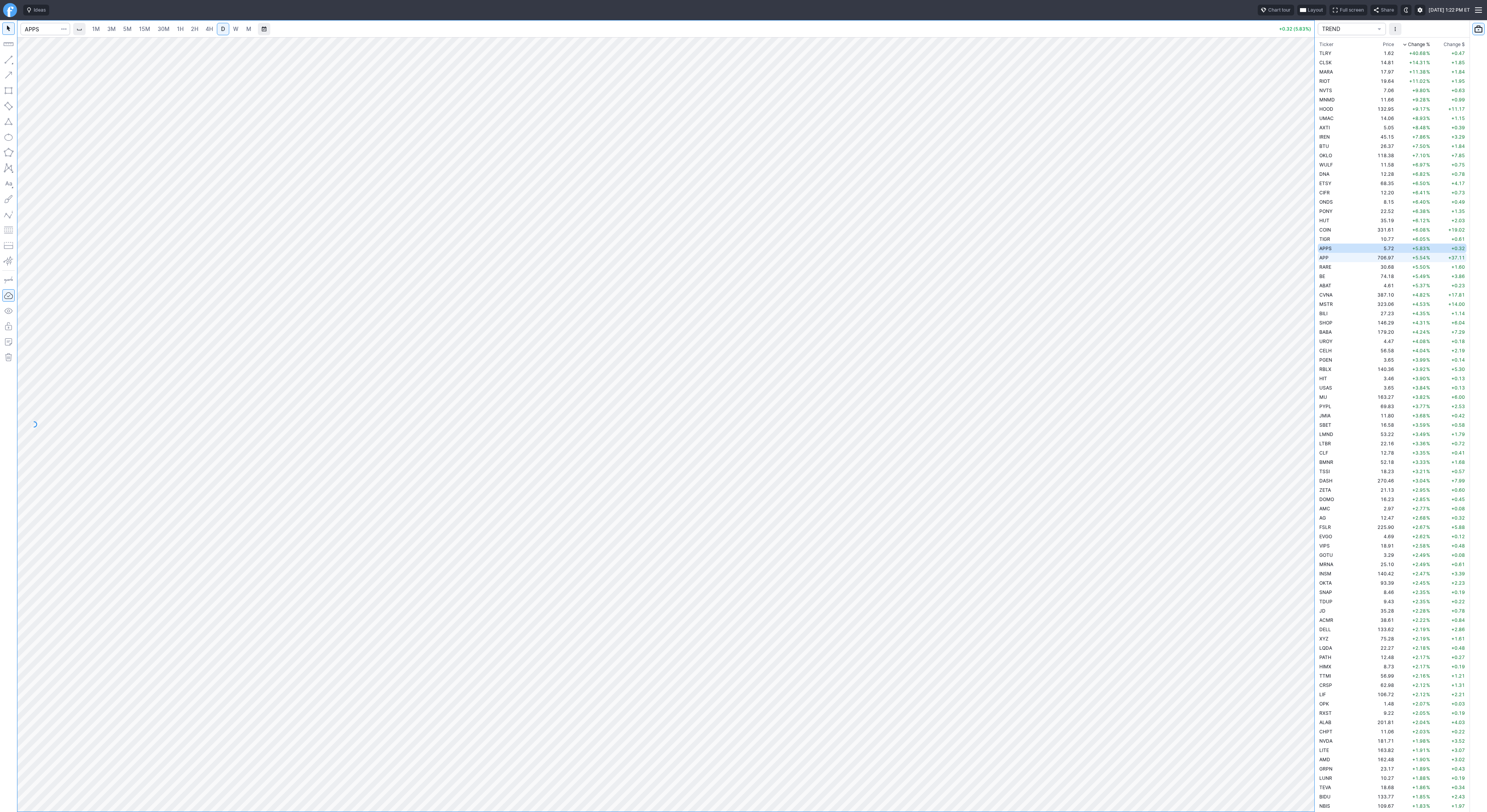
click at [1337, 259] on td "APP" at bounding box center [1342, 257] width 49 height 9
click at [1333, 248] on td "APPS" at bounding box center [1342, 248] width 49 height 9
click at [47, 28] on input "Search" at bounding box center [46, 29] width 50 height 12
type input "fubo"
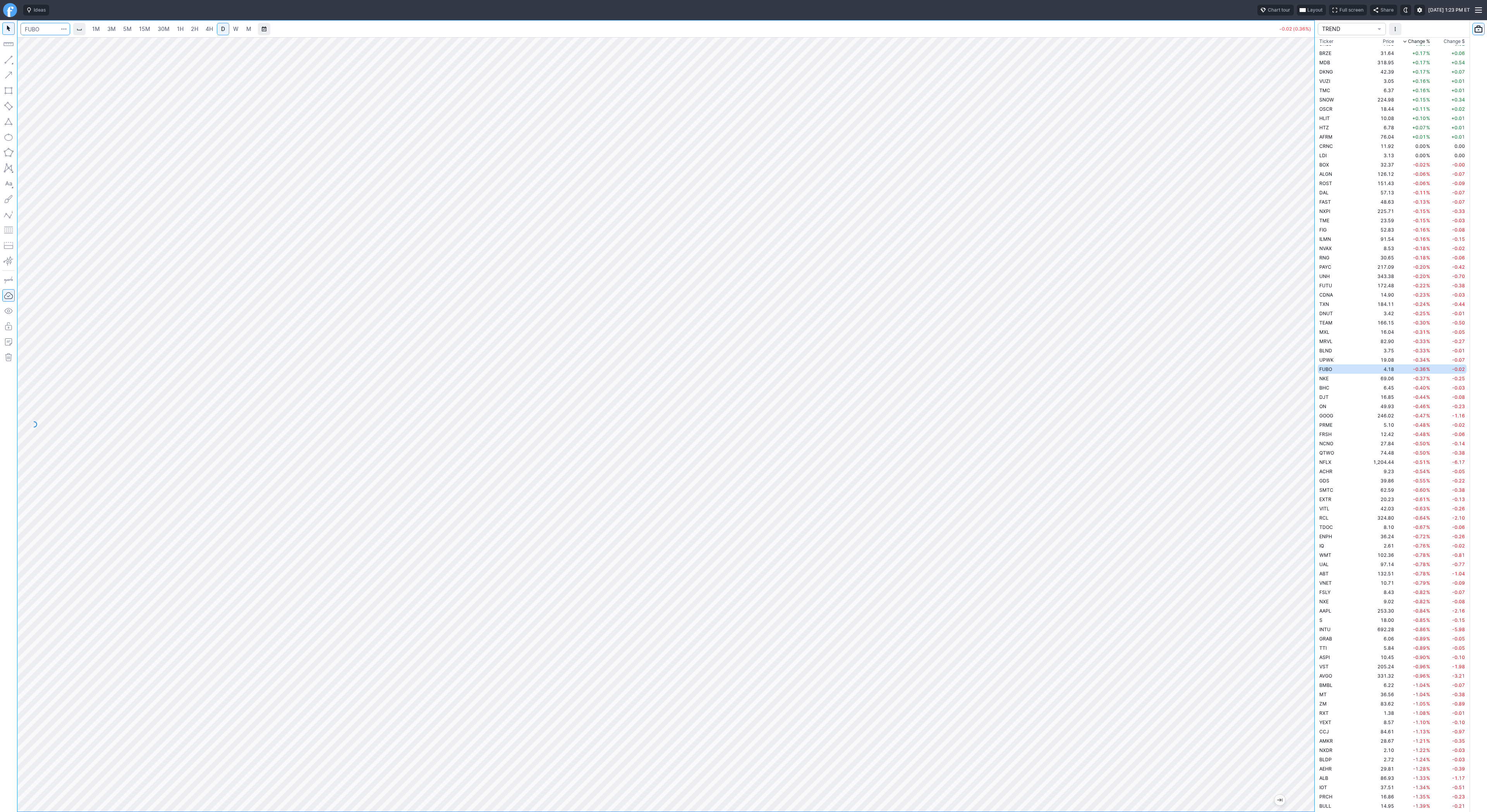
click at [52, 30] on input "Search" at bounding box center [46, 29] width 50 height 12
type input "sbet"
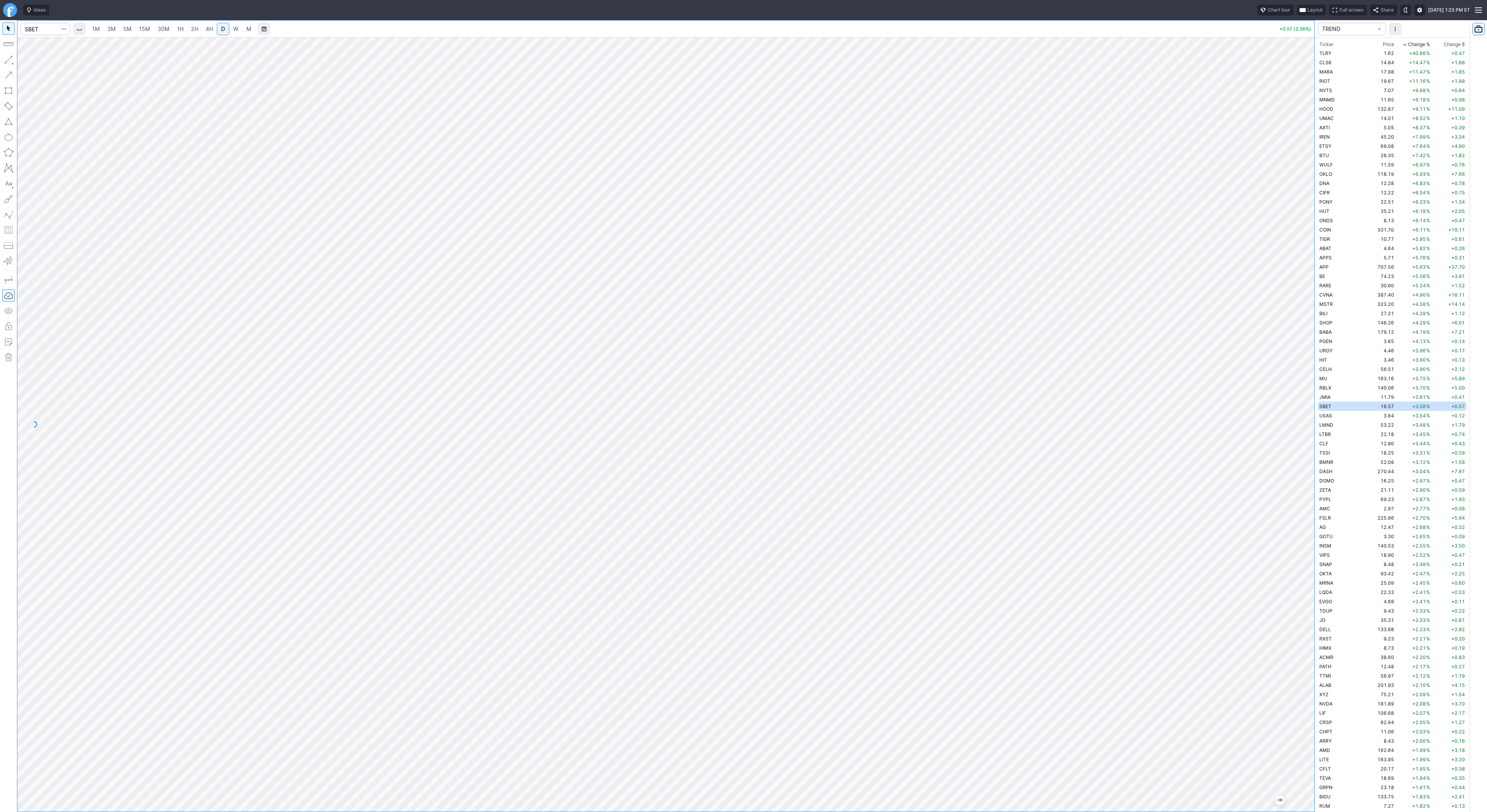
click at [200, 30] on link "2H" at bounding box center [195, 29] width 14 height 12
click at [9, 61] on button "button" at bounding box center [8, 59] width 12 height 12
click at [8, 58] on button "button" at bounding box center [8, 59] width 12 height 12
click at [6, 62] on button "button" at bounding box center [8, 59] width 12 height 12
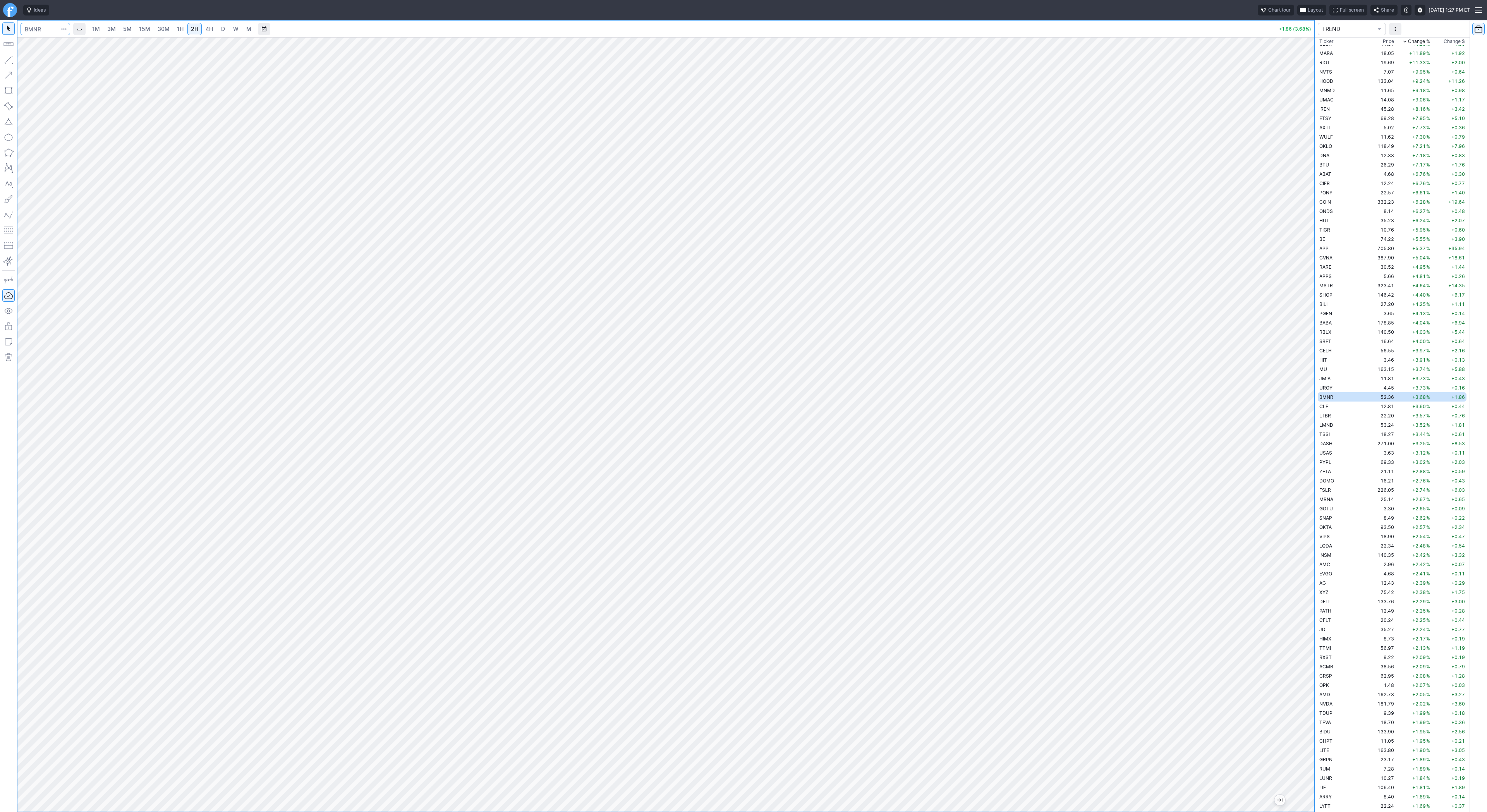
click at [37, 31] on input "Search" at bounding box center [46, 29] width 50 height 12
type input "wolf"
drag, startPoint x: 1306, startPoint y: 591, endPoint x: 1298, endPoint y: 791, distance: 200.2
click at [1301, 794] on div at bounding box center [1306, 422] width 16 height 755
click at [1294, 420] on div at bounding box center [666, 424] width 1297 height 774
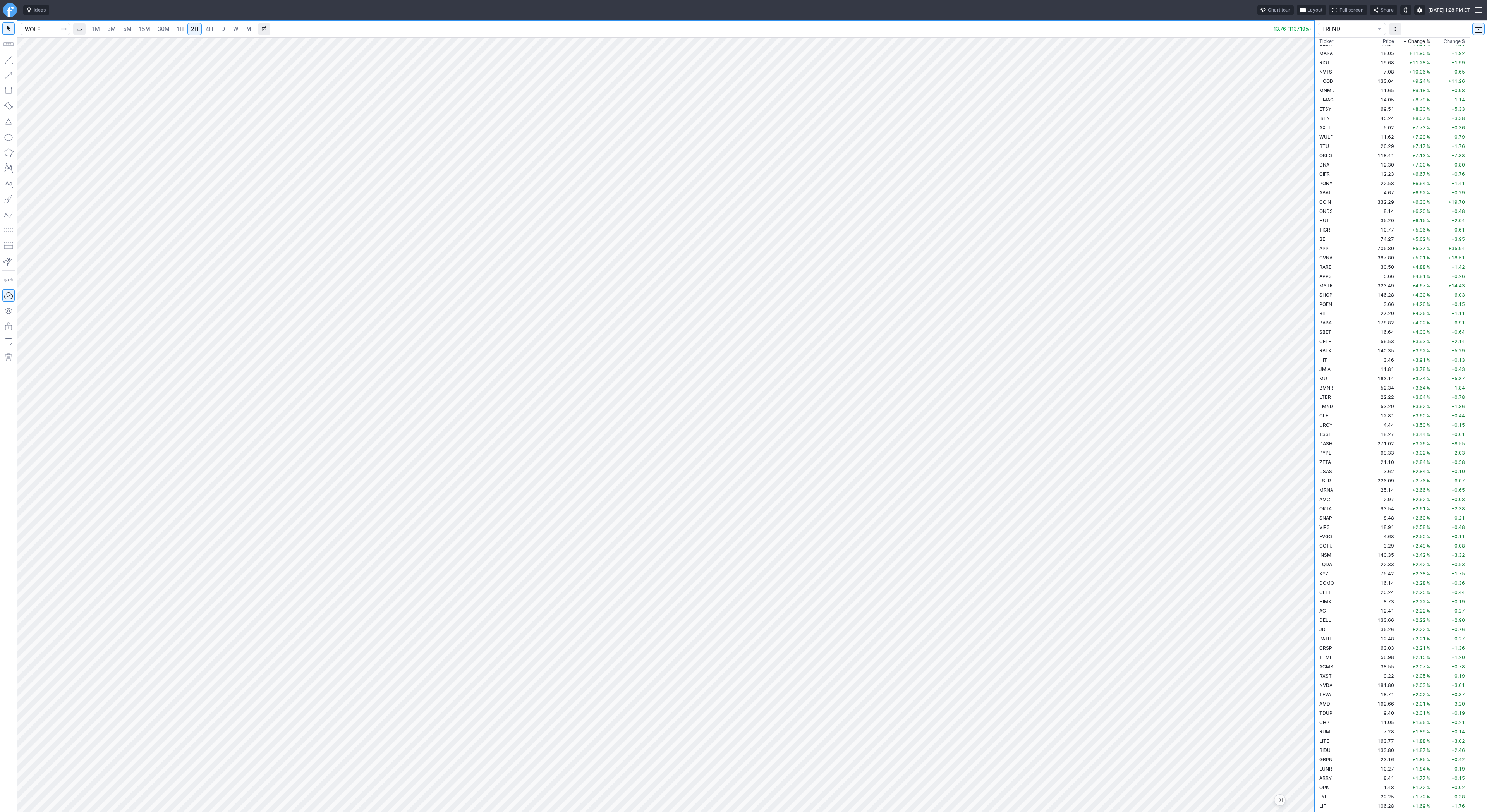
click at [214, 28] on link "4H" at bounding box center [209, 29] width 14 height 12
drag, startPoint x: 35, startPoint y: 59, endPoint x: 36, endPoint y: 66, distance: 7.1
click at [35, 60] on span "Line" at bounding box center [45, 61] width 31 height 8
click at [199, 32] on link "2H" at bounding box center [195, 29] width 14 height 12
click at [43, 59] on span "Line" at bounding box center [45, 61] width 31 height 8
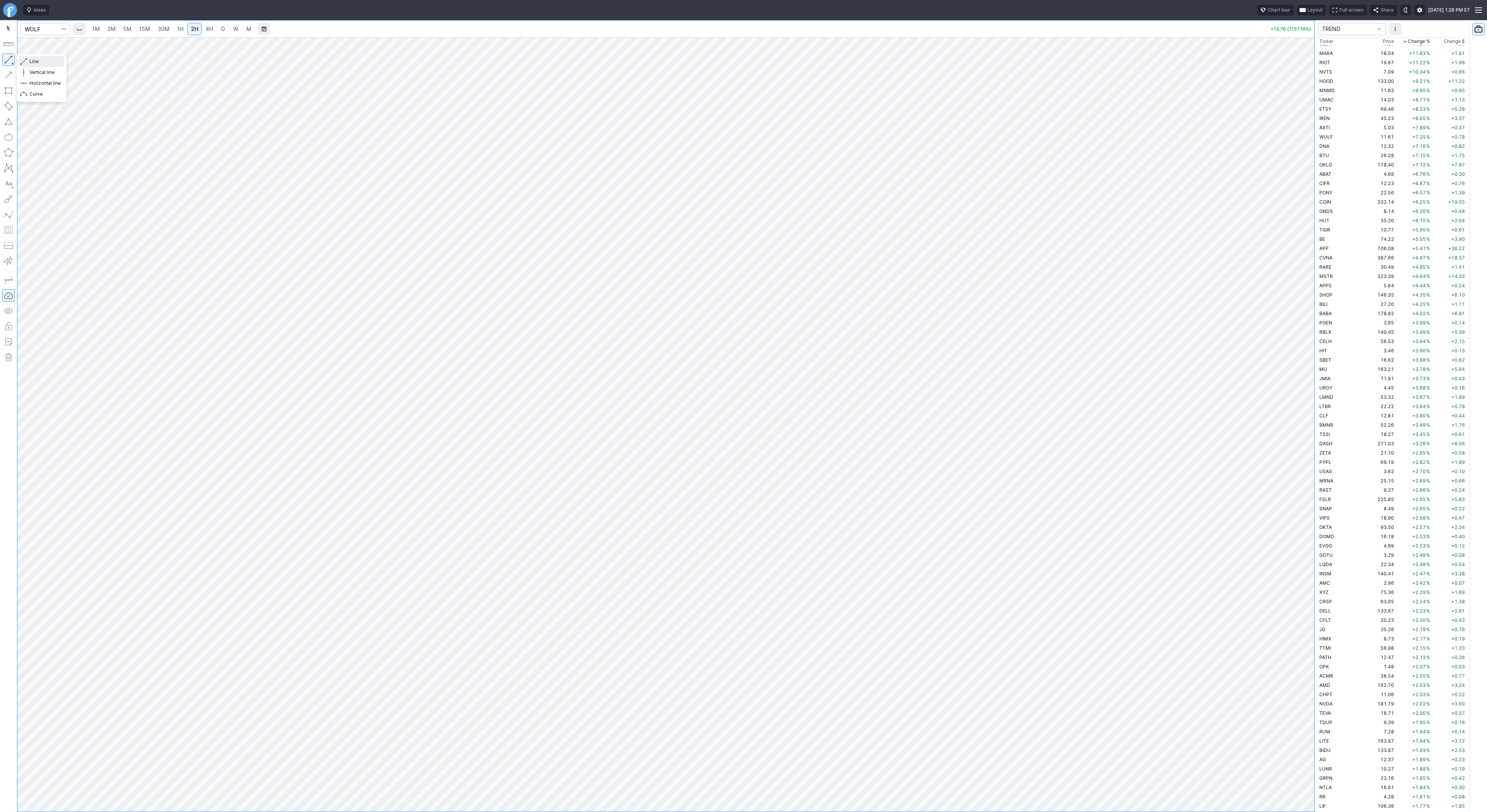
click at [27, 61] on span "button" at bounding box center [25, 61] width 5 height 11
click at [8, 56] on button "button" at bounding box center [8, 59] width 12 height 12
click at [1366, 54] on td "1.64" at bounding box center [1381, 53] width 29 height 9
click at [1366, 65] on td "14.85" at bounding box center [1381, 62] width 29 height 9
click at [1366, 72] on td "18.10" at bounding box center [1381, 72] width 29 height 9
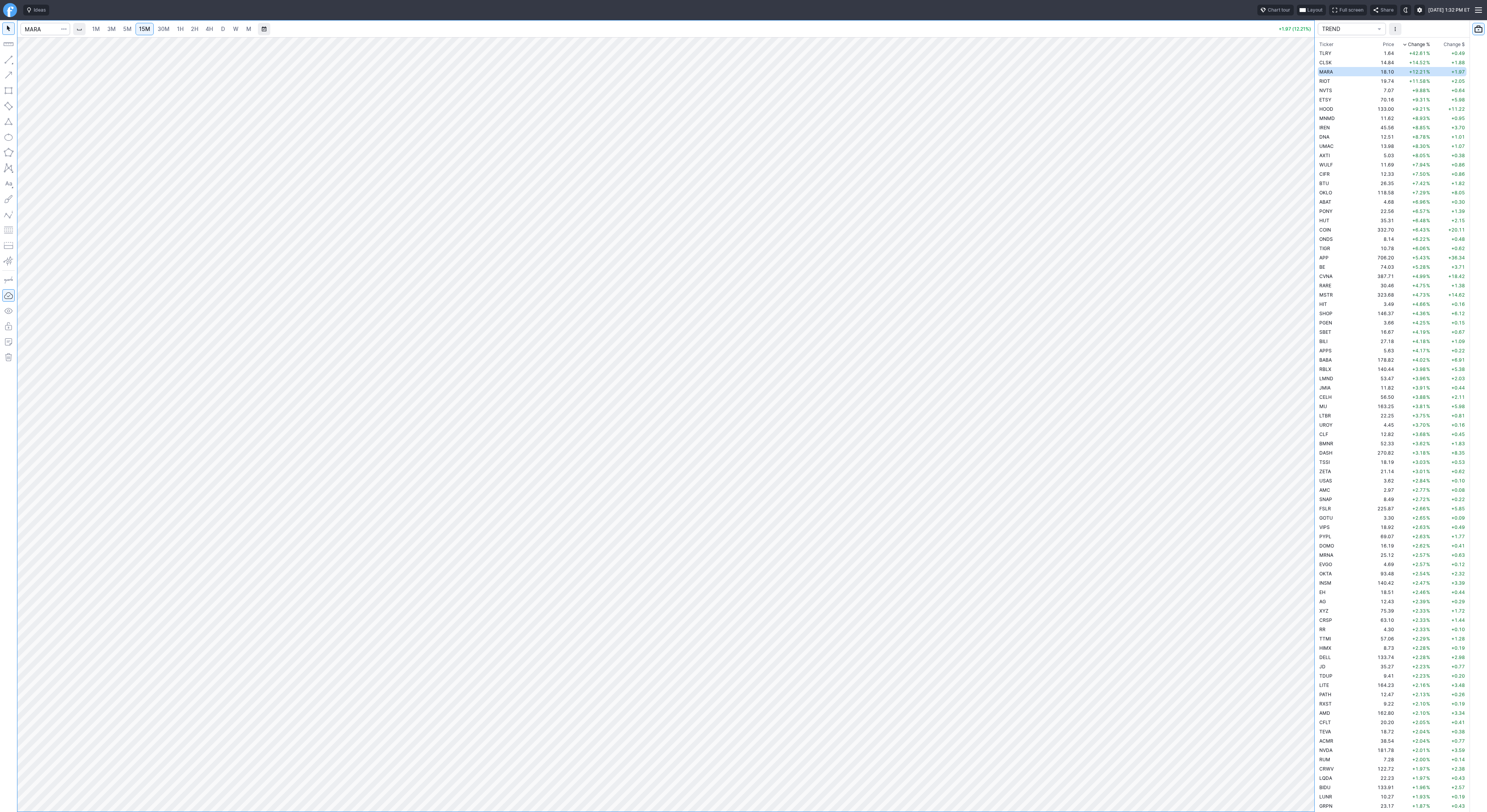
click at [225, 30] on link "D" at bounding box center [223, 29] width 12 height 12
click at [120, 27] on link "5M" at bounding box center [127, 29] width 16 height 12
click at [148, 24] on link "15M" at bounding box center [145, 29] width 18 height 12
click at [188, 29] on link "2H" at bounding box center [195, 29] width 14 height 12
click at [24, 61] on span "button" at bounding box center [25, 61] width 5 height 11
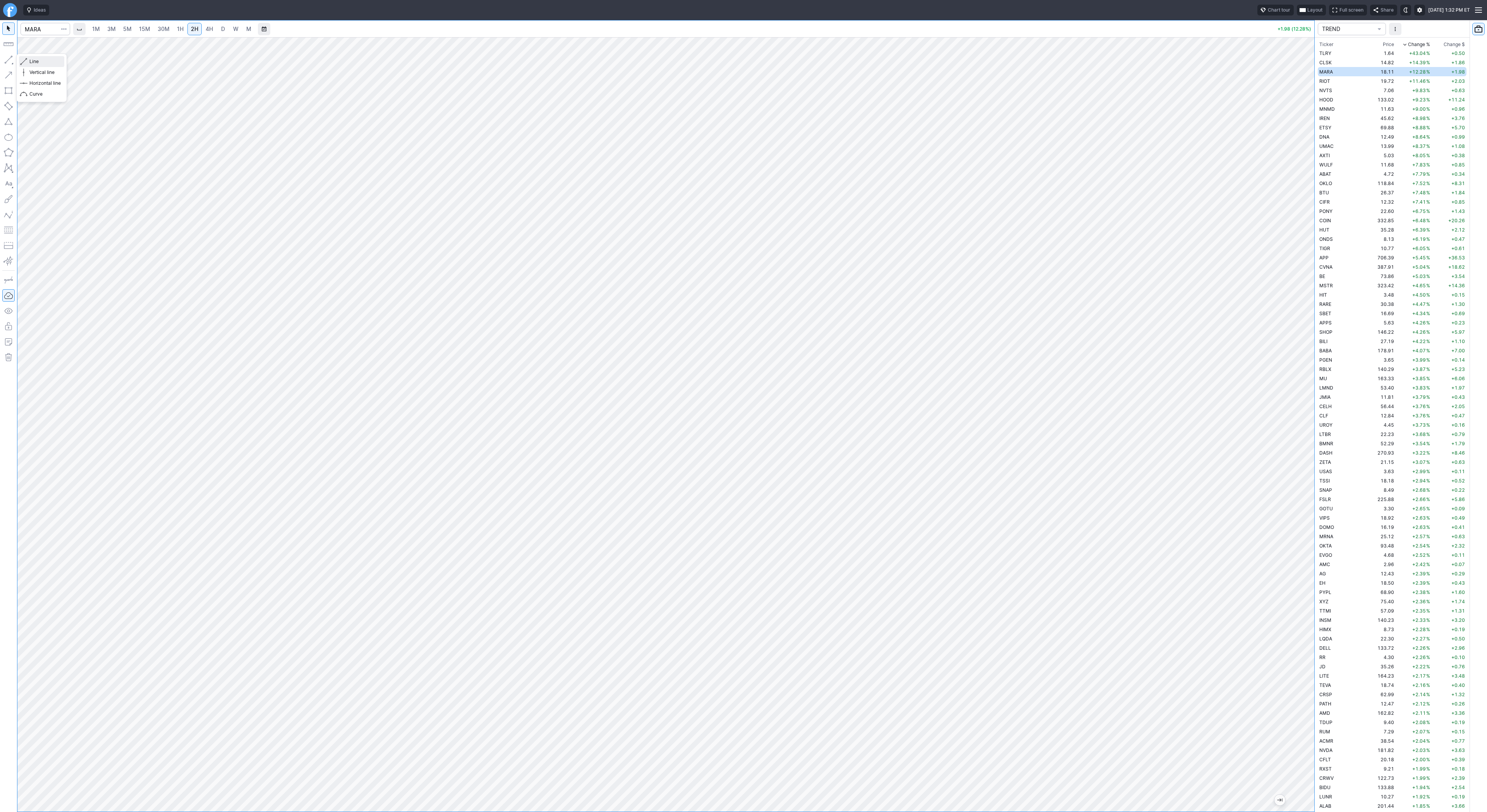
click at [39, 58] on div "Line Vertical line Horizontal line Curve" at bounding box center [42, 78] width 51 height 49
click at [38, 61] on span "Line" at bounding box center [45, 61] width 31 height 8
drag, startPoint x: 1305, startPoint y: 321, endPoint x: 1302, endPoint y: 360, distance: 39.1
click at [1311, 369] on div at bounding box center [1306, 422] width 16 height 755
drag, startPoint x: 8, startPoint y: 59, endPoint x: 24, endPoint y: 78, distance: 24.8
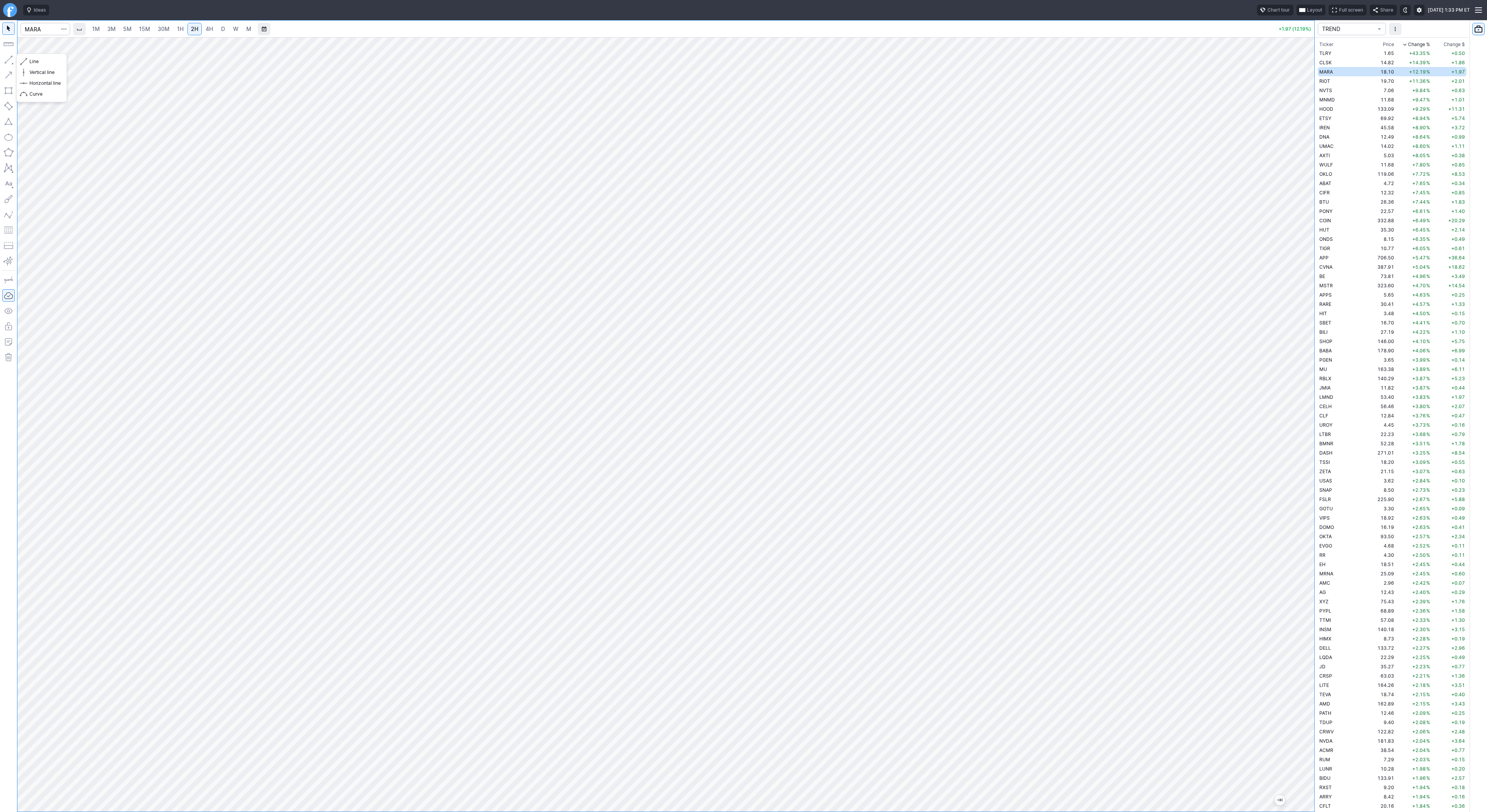
click at [8, 61] on button "button" at bounding box center [8, 59] width 12 height 12
click at [36, 61] on span "Line" at bounding box center [45, 61] width 31 height 8
click at [222, 32] on span "D" at bounding box center [223, 28] width 4 height 6
click at [839, 637] on div at bounding box center [744, 406] width 1487 height 812
drag, startPoint x: 28, startPoint y: 59, endPoint x: 32, endPoint y: 73, distance: 14.6
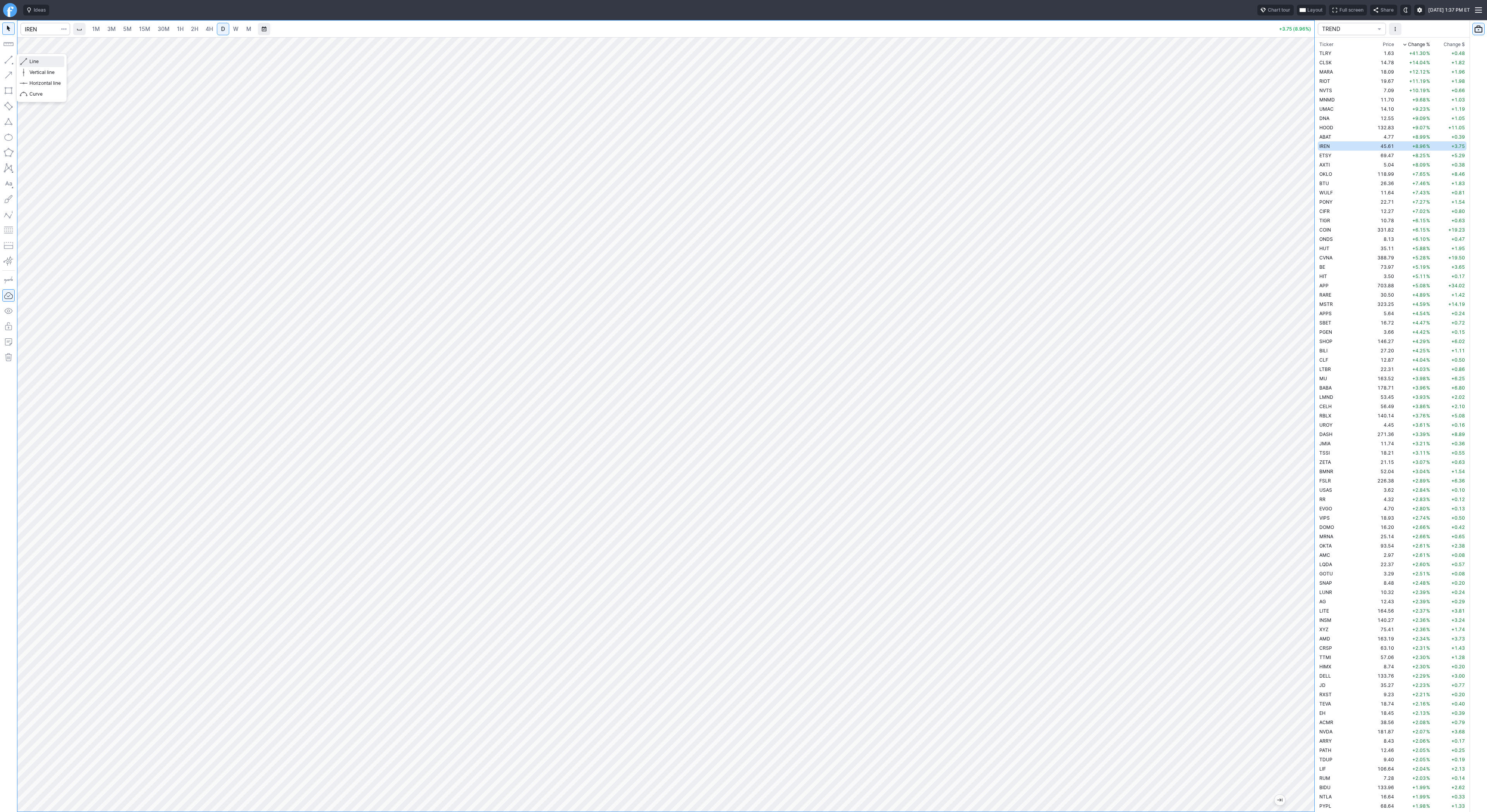
click at [28, 63] on button "Line" at bounding box center [42, 61] width 45 height 11
drag, startPoint x: 40, startPoint y: 60, endPoint x: 54, endPoint y: 83, distance: 26.9
click at [40, 61] on span "Line" at bounding box center [45, 61] width 31 height 8
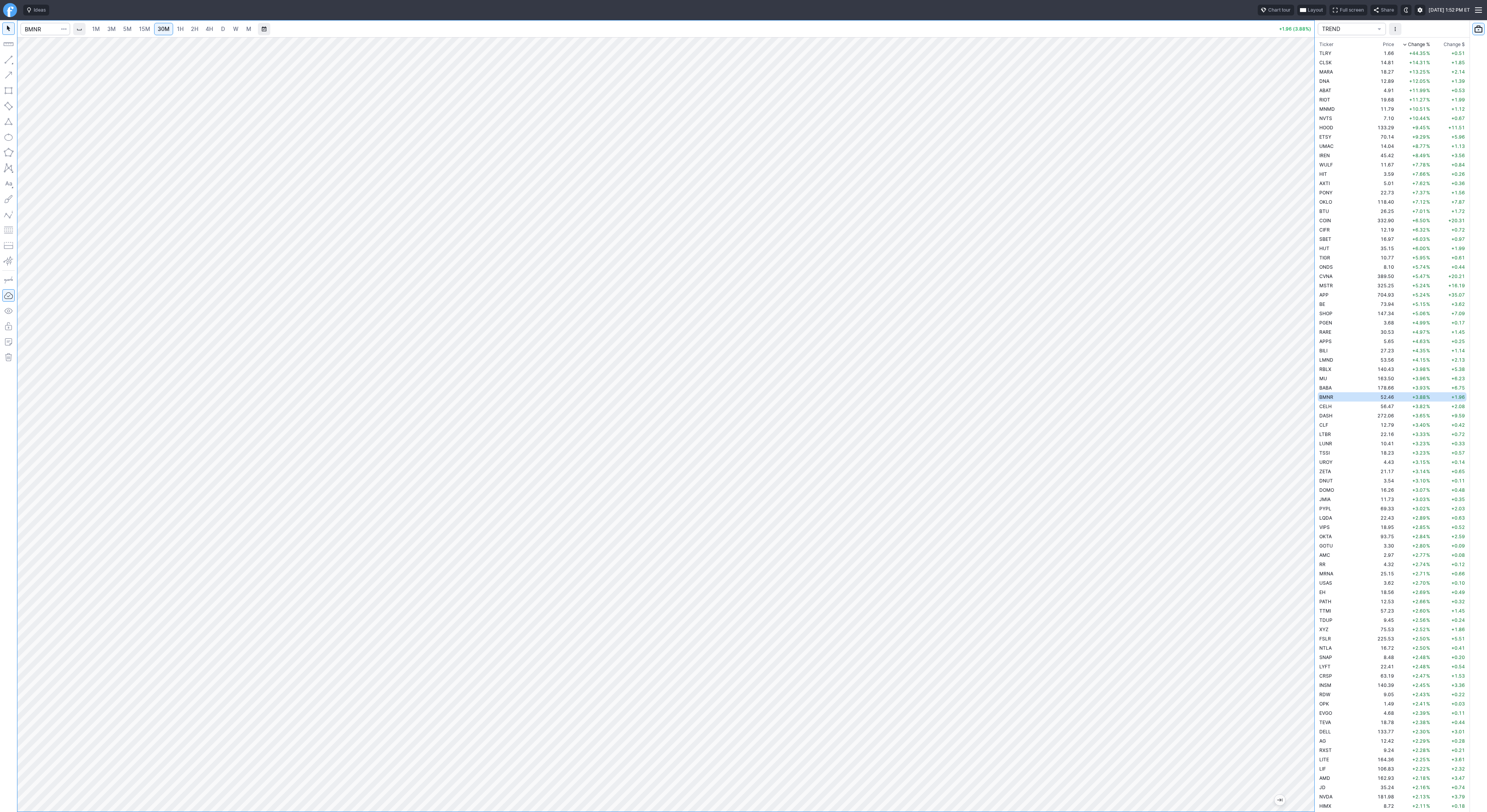
scroll to position [46, 0]
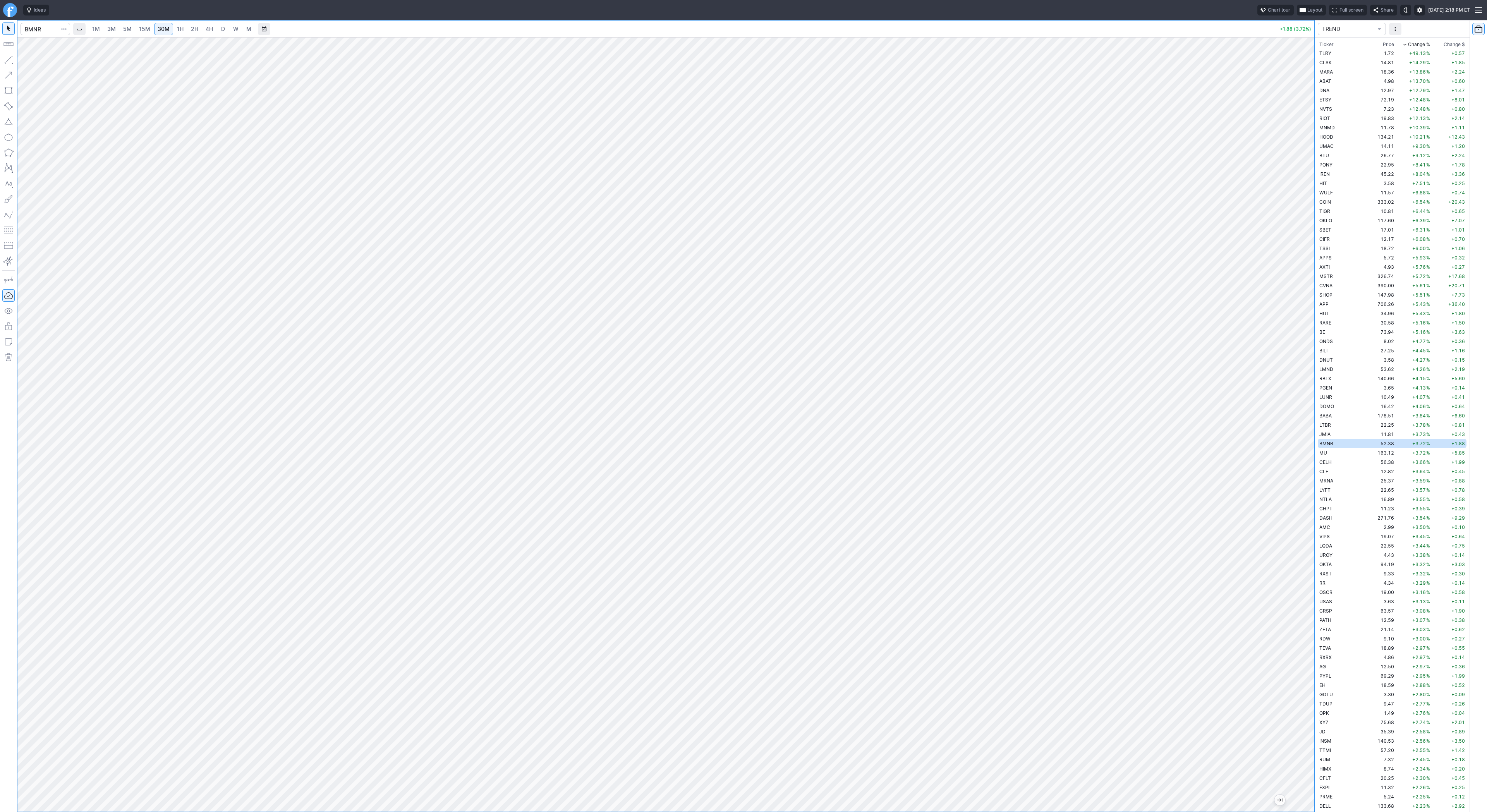
scroll to position [46, 0]
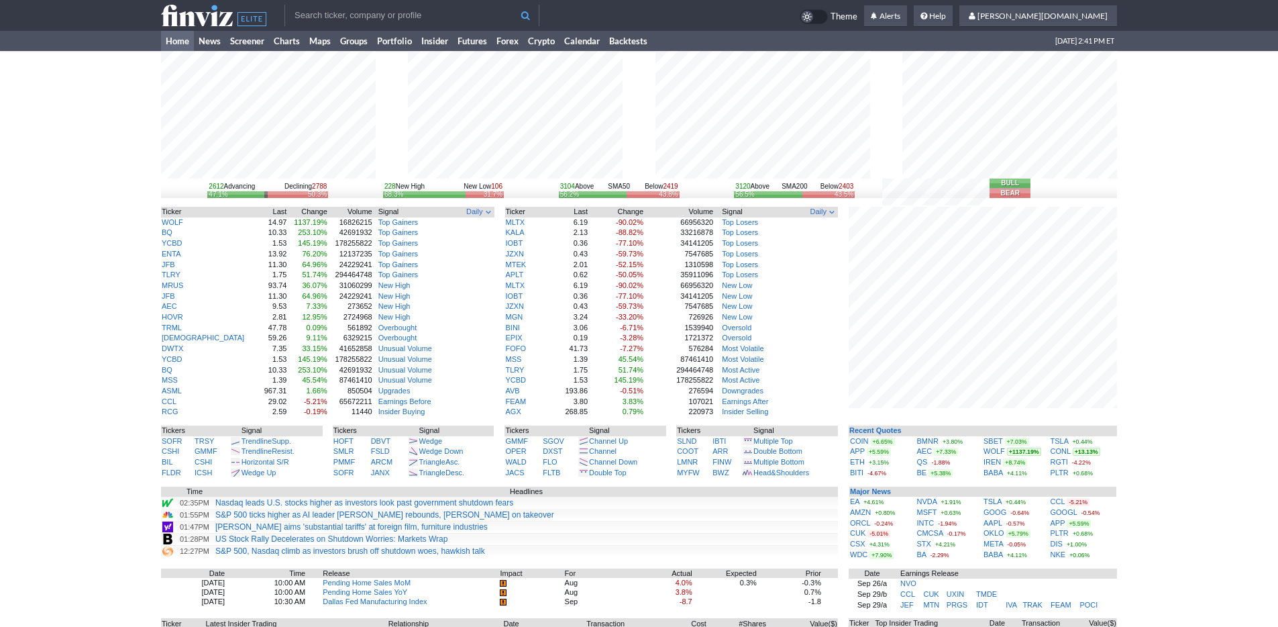
click at [1184, 335] on div "2612 Advancing Declining 2788 47.1% 50.3% 228 New High New Low 106 68.3% 31.7% …" at bounding box center [639, 418] width 1278 height 735
click at [1226, 425] on div "2612 Advancing Declining 2788 47.1% 50.3% 228 New High New Low 106 68.3% 31.7% …" at bounding box center [639, 418] width 1278 height 735
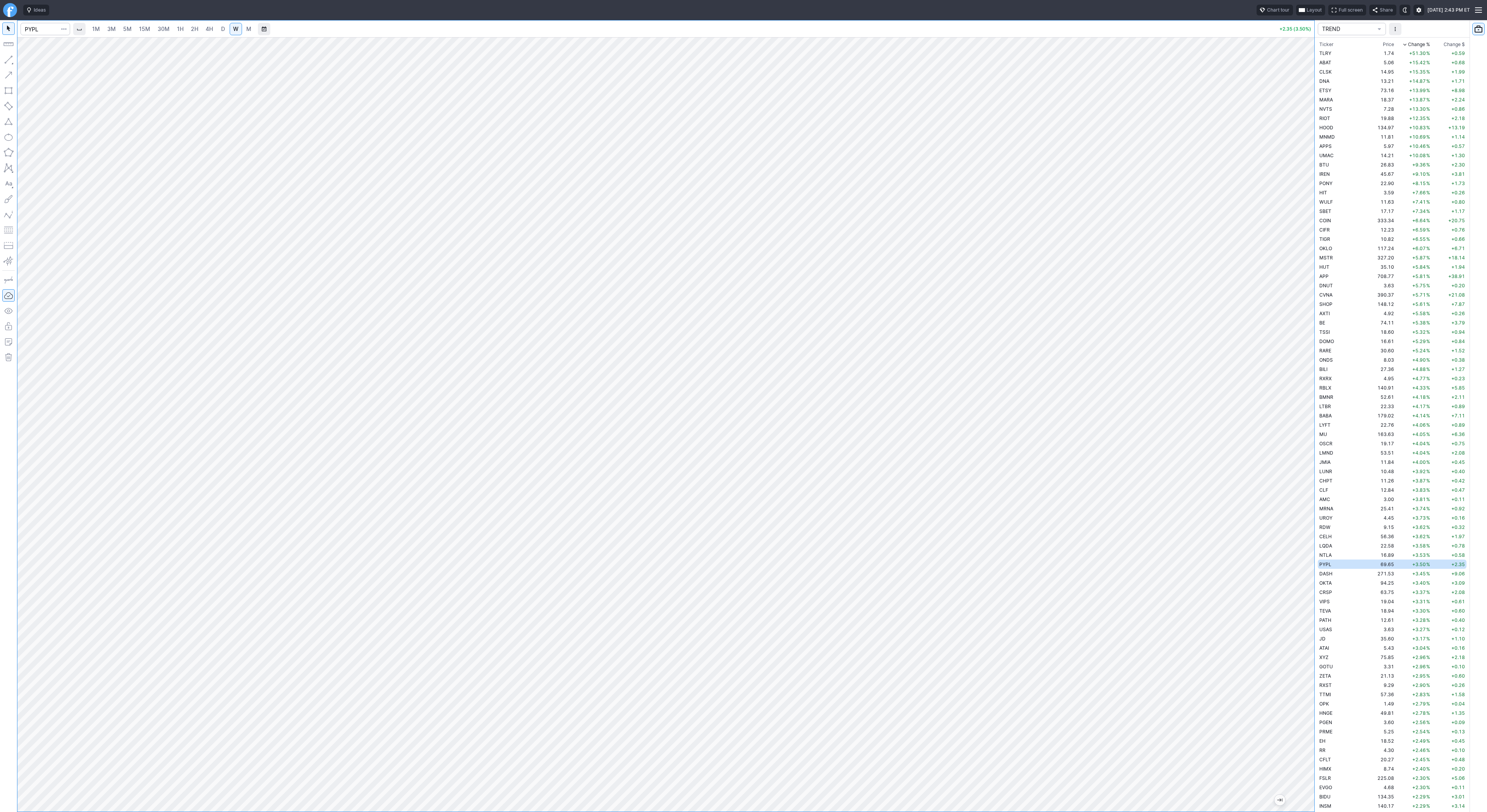
scroll to position [158, 0]
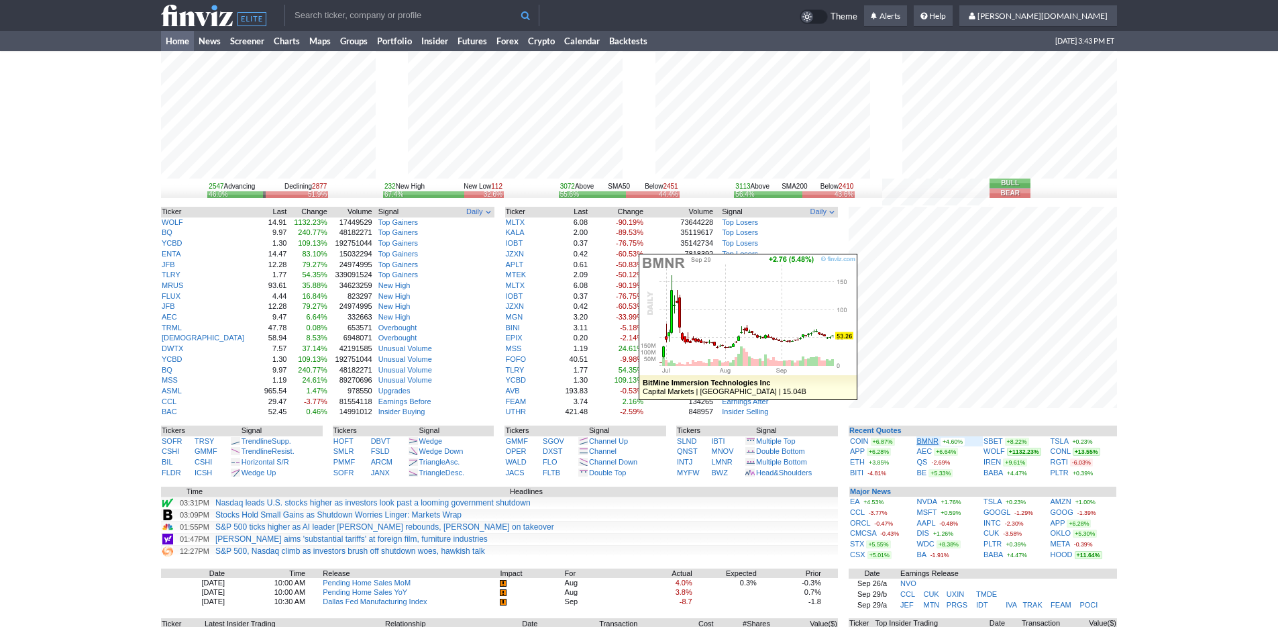
click at [926, 438] on link "BMNR" at bounding box center [927, 441] width 21 height 8
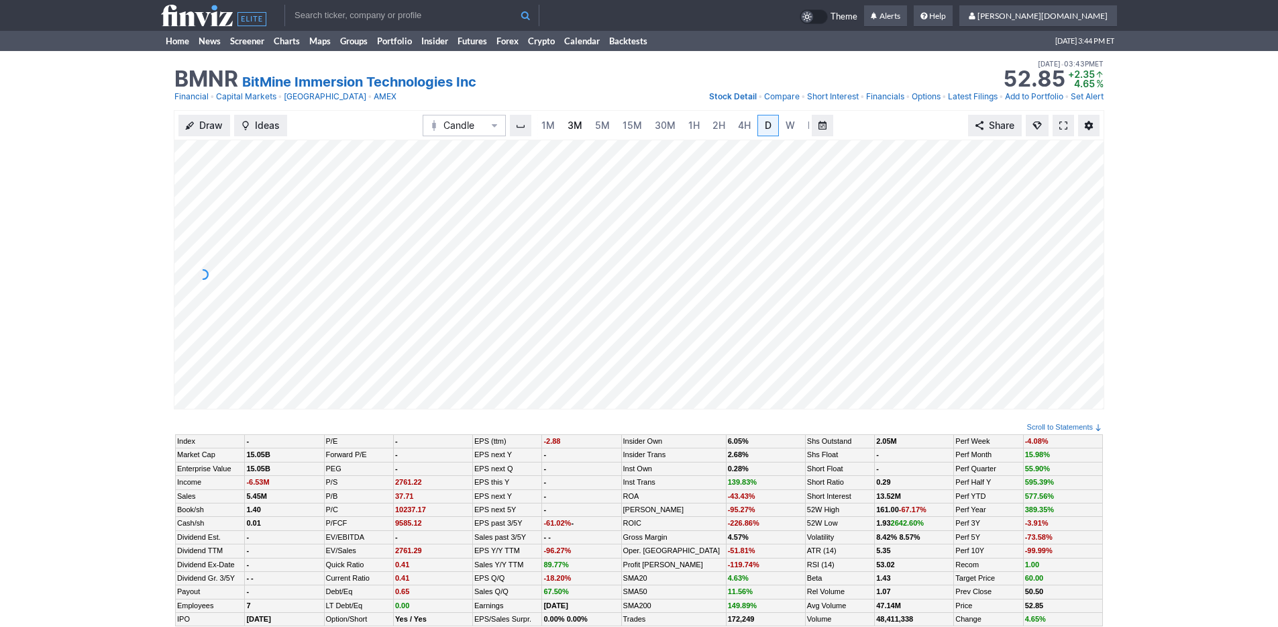
scroll to position [0, 13]
click at [599, 126] on link "5M" at bounding box center [589, 125] width 27 height 21
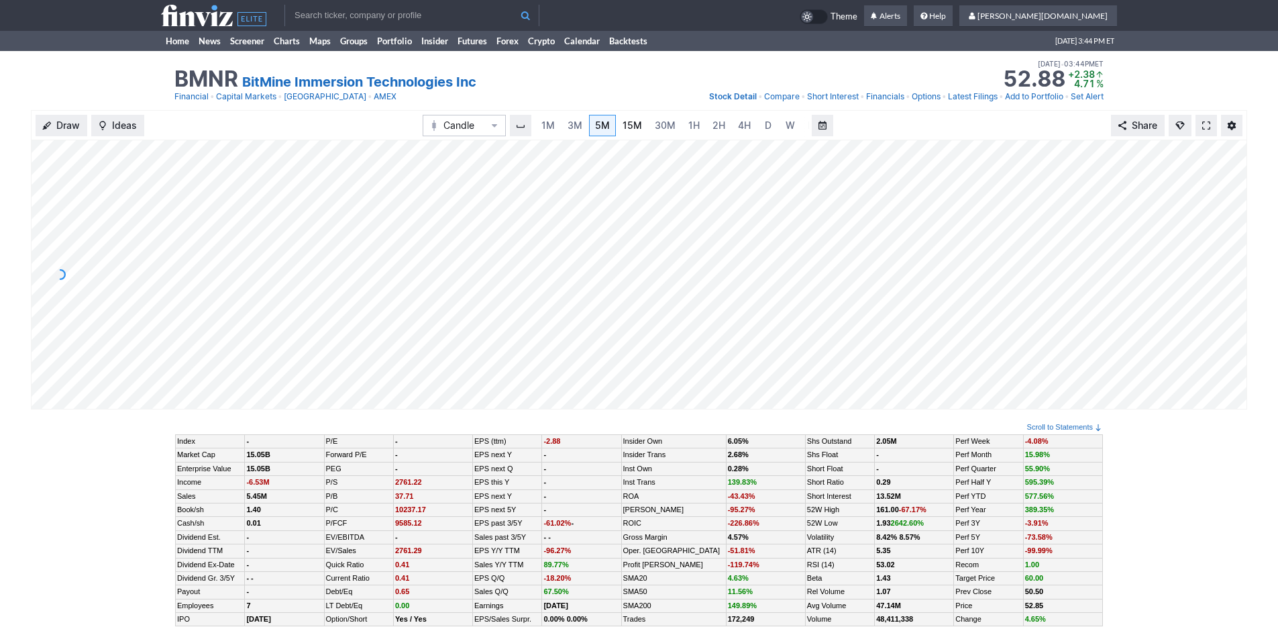
click at [641, 125] on link "15M" at bounding box center [632, 125] width 32 height 21
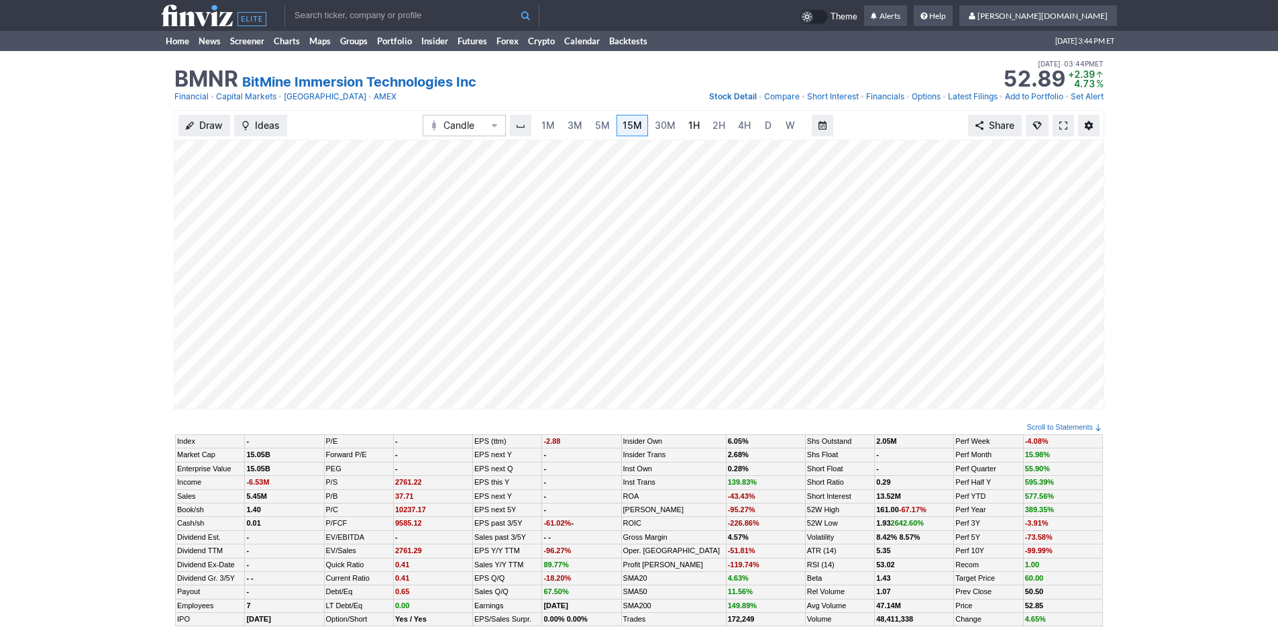
click at [688, 127] on span "1H" at bounding box center [693, 124] width 11 height 11
click at [576, 122] on link "5M" at bounding box center [589, 125] width 27 height 21
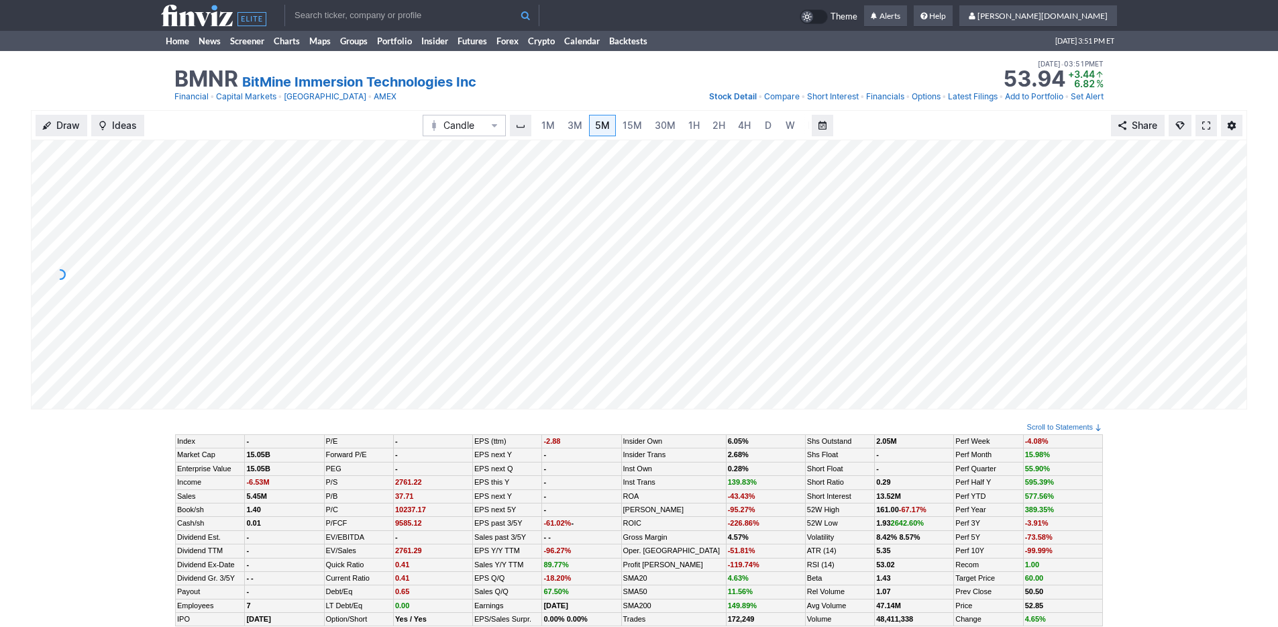
click at [910, 136] on div "Draw Ideas Candle 1M 3M 5M 15M 30M 1H 2H 4H D W M Share" at bounding box center [639, 125] width 1216 height 30
click at [765, 123] on span "D" at bounding box center [768, 124] width 7 height 11
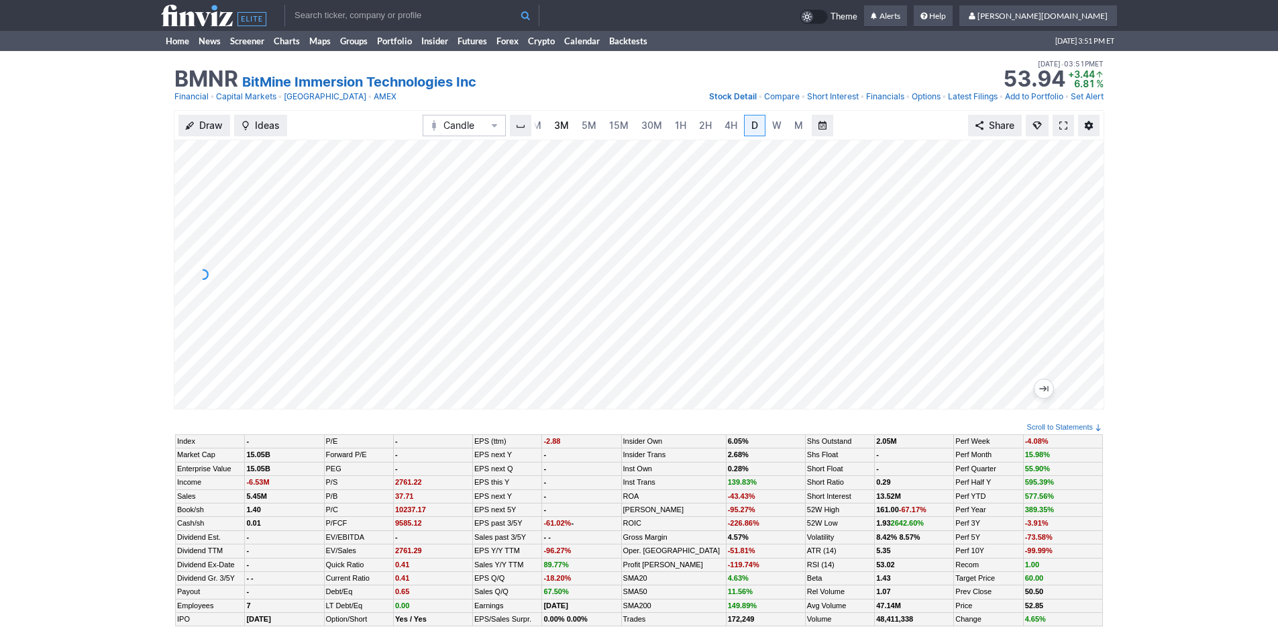
click at [566, 129] on span "3M" at bounding box center [561, 124] width 15 height 11
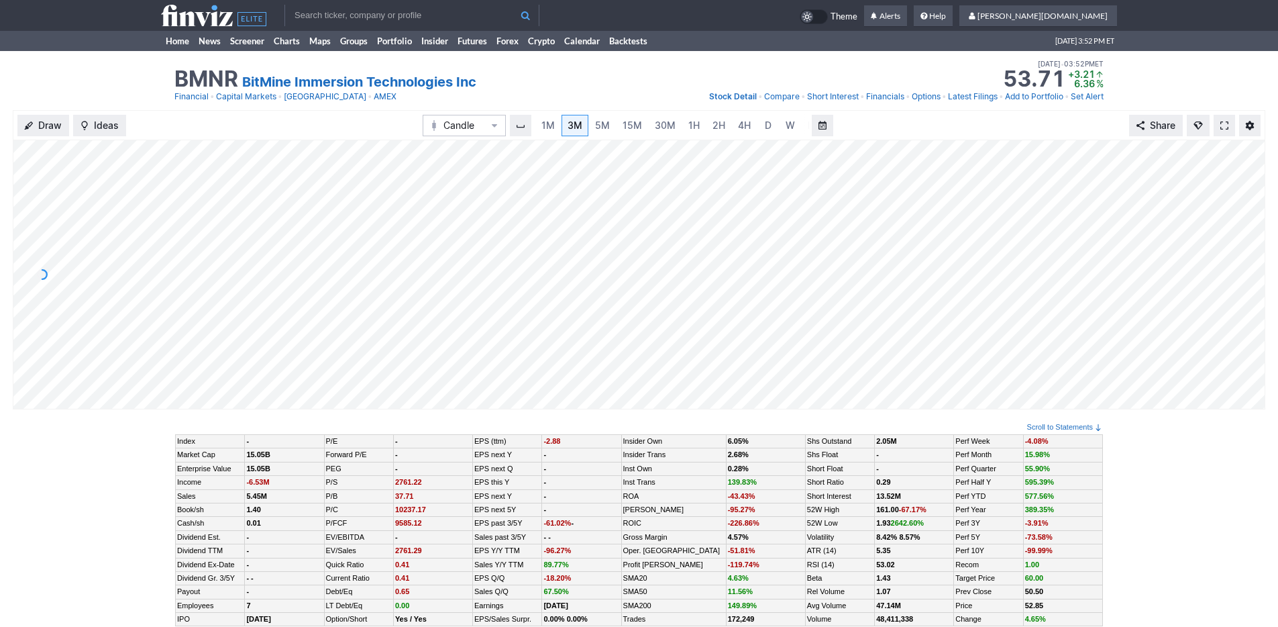
click at [200, 123] on div "Draw Ideas Candle 1M 3M 5M 15M 30M 1H 2H 4H D W M Share" at bounding box center [639, 125] width 1252 height 30
click at [180, 41] on link "Home" at bounding box center [177, 41] width 33 height 20
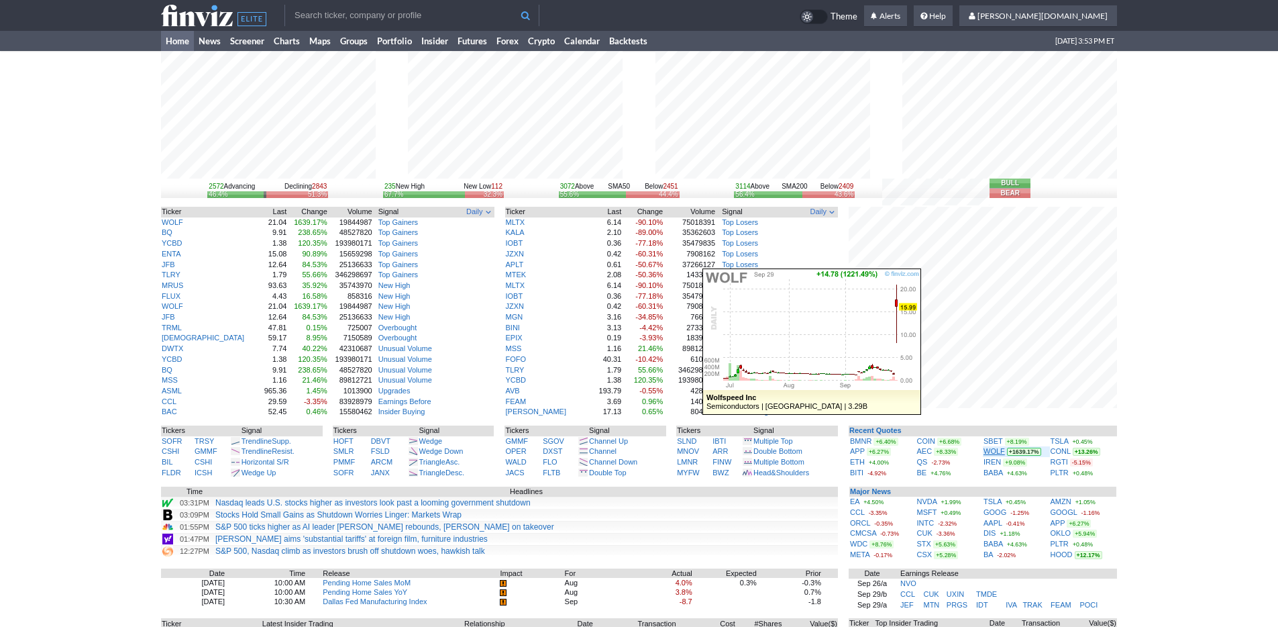
click at [990, 453] on link "WOLF" at bounding box center [993, 451] width 21 height 8
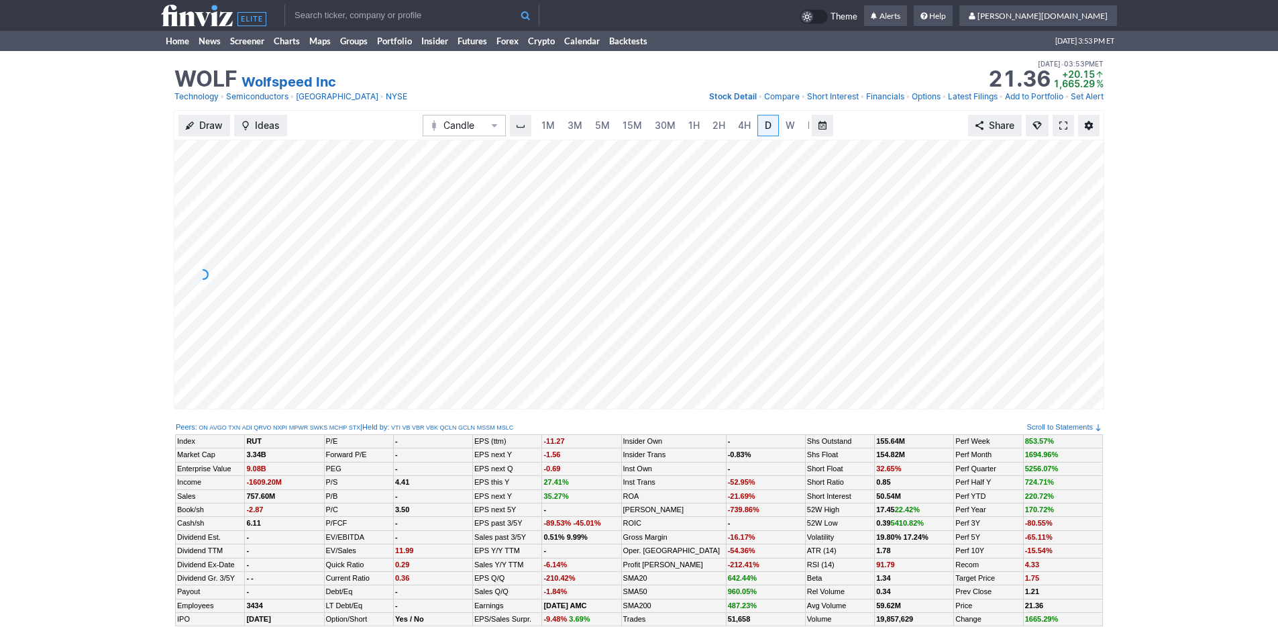
scroll to position [0, 13]
click at [584, 123] on span "5M" at bounding box center [589, 124] width 15 height 11
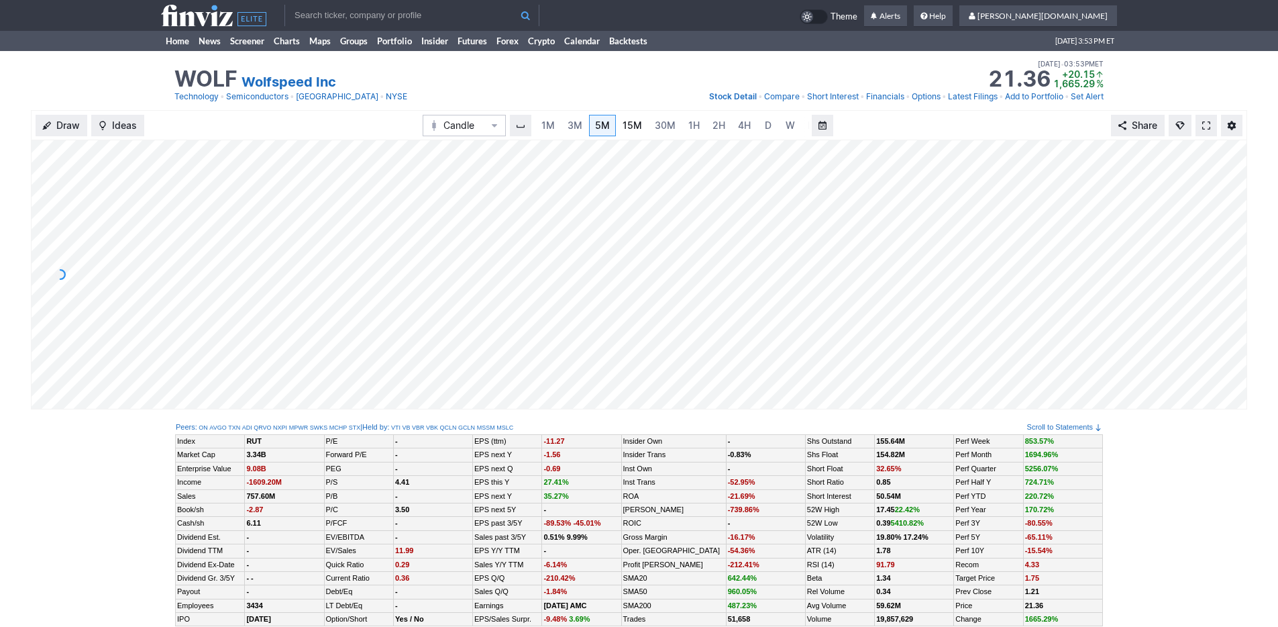
click at [642, 122] on link "15M" at bounding box center [632, 125] width 32 height 21
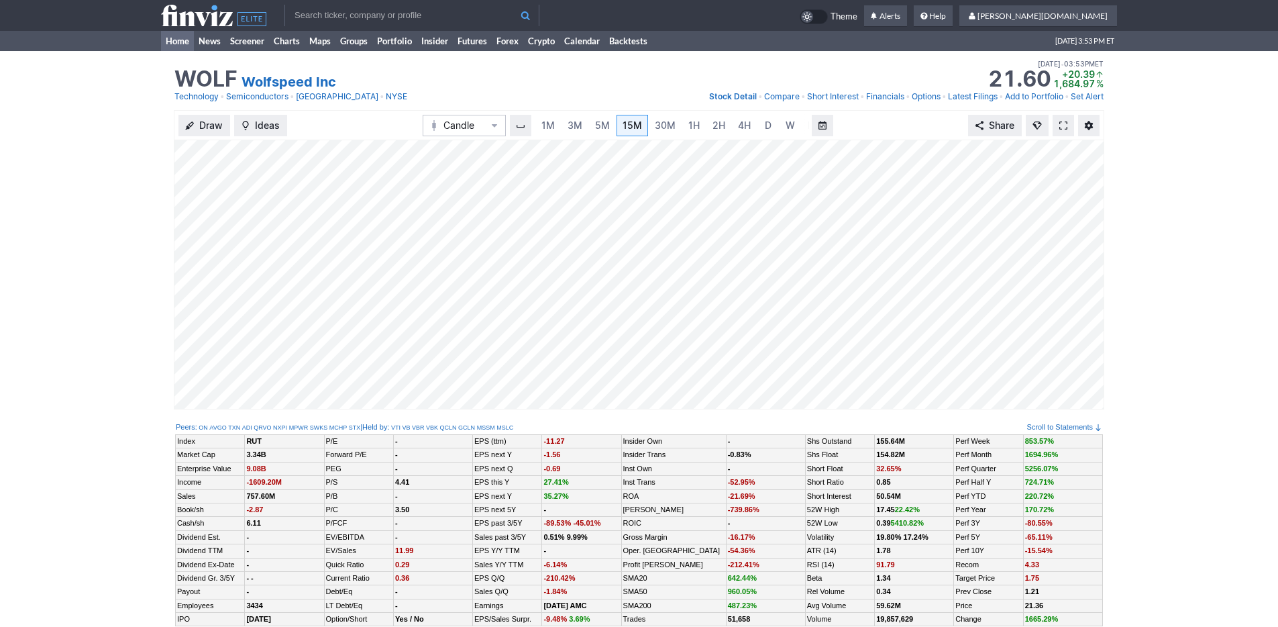
click at [182, 44] on link "Home" at bounding box center [177, 41] width 33 height 20
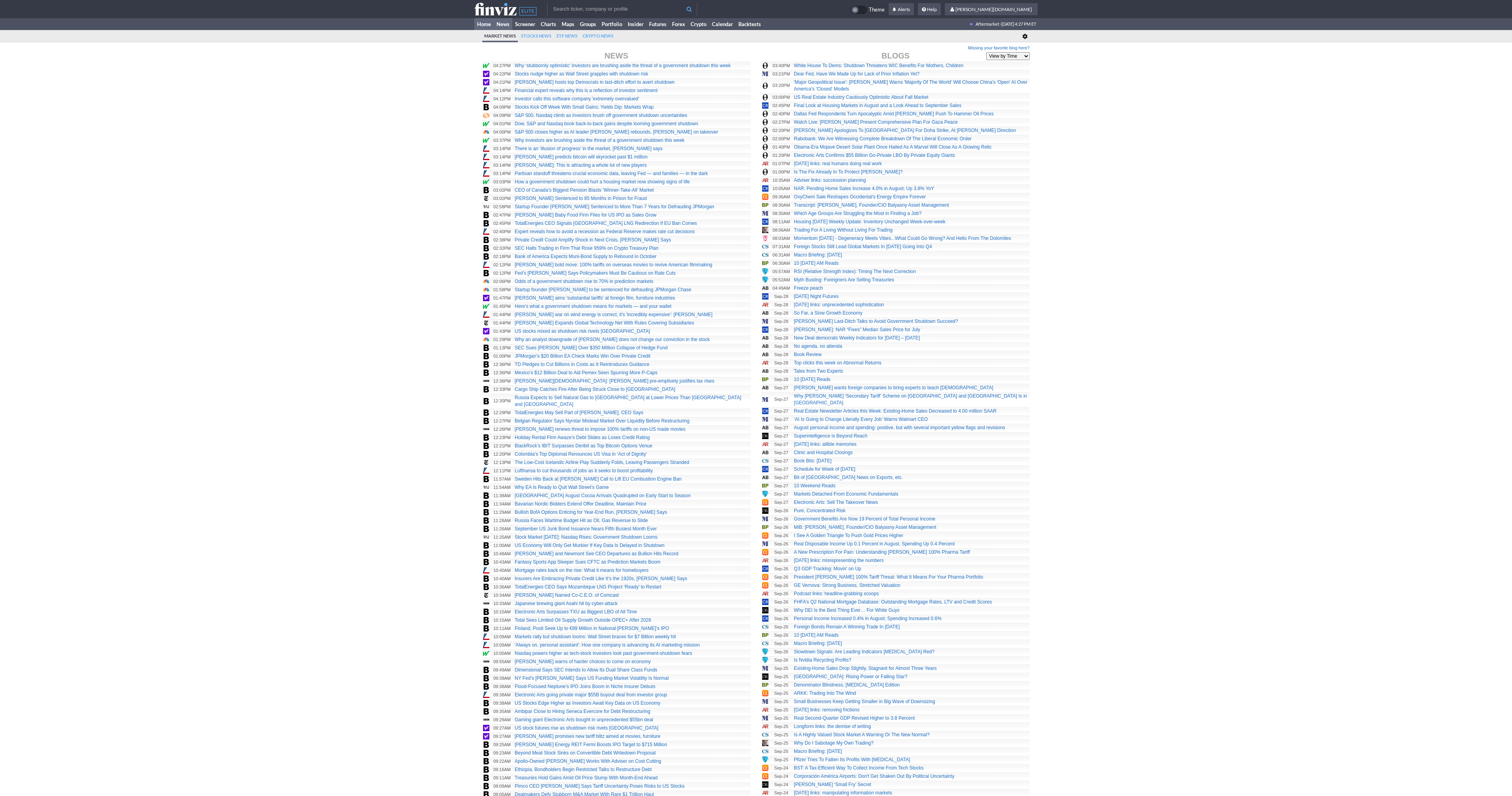
click at [487, 24] on link "Home" at bounding box center [484, 24] width 19 height 12
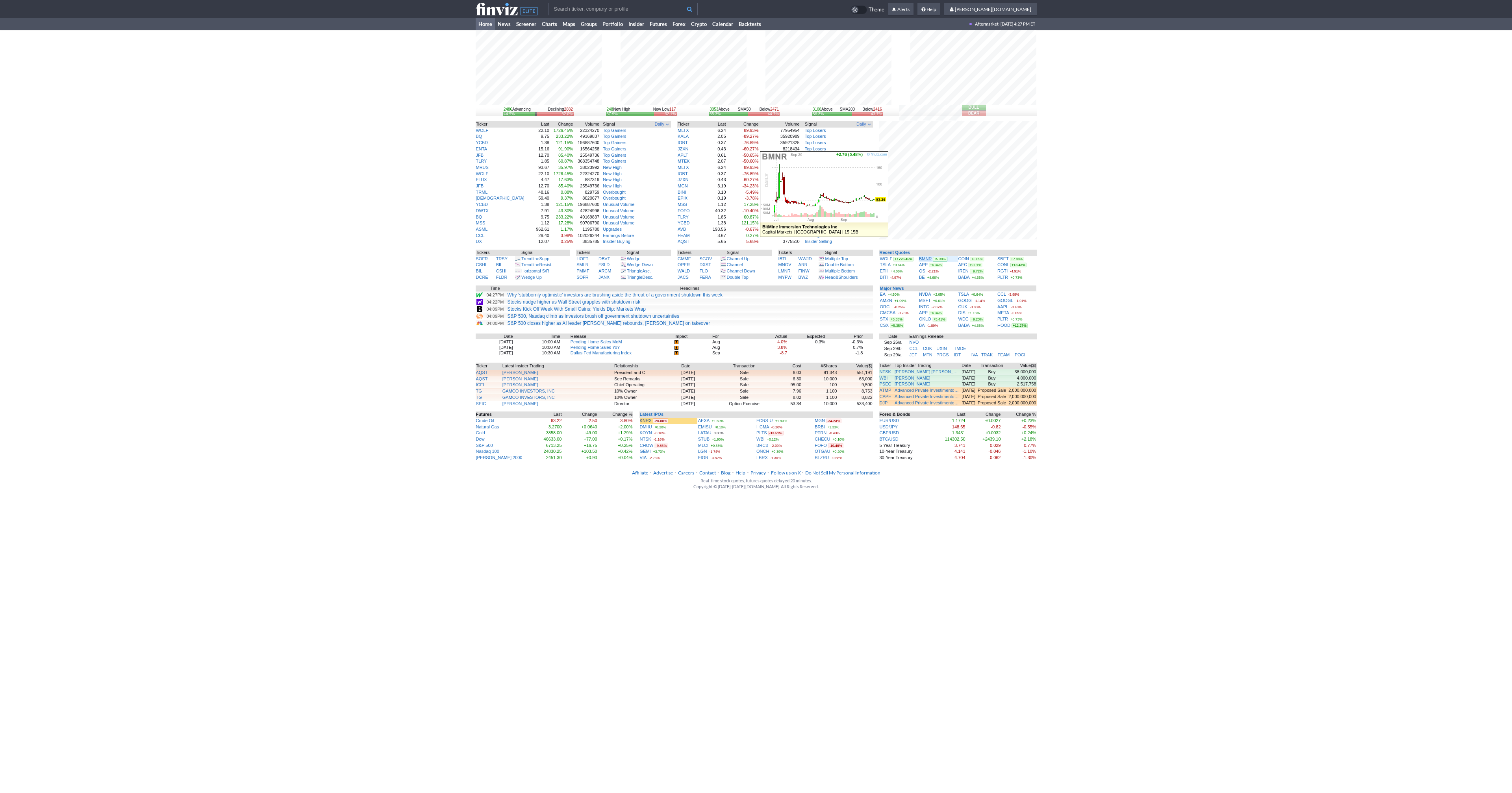
click at [929, 259] on link "BMNR" at bounding box center [925, 259] width 12 height 5
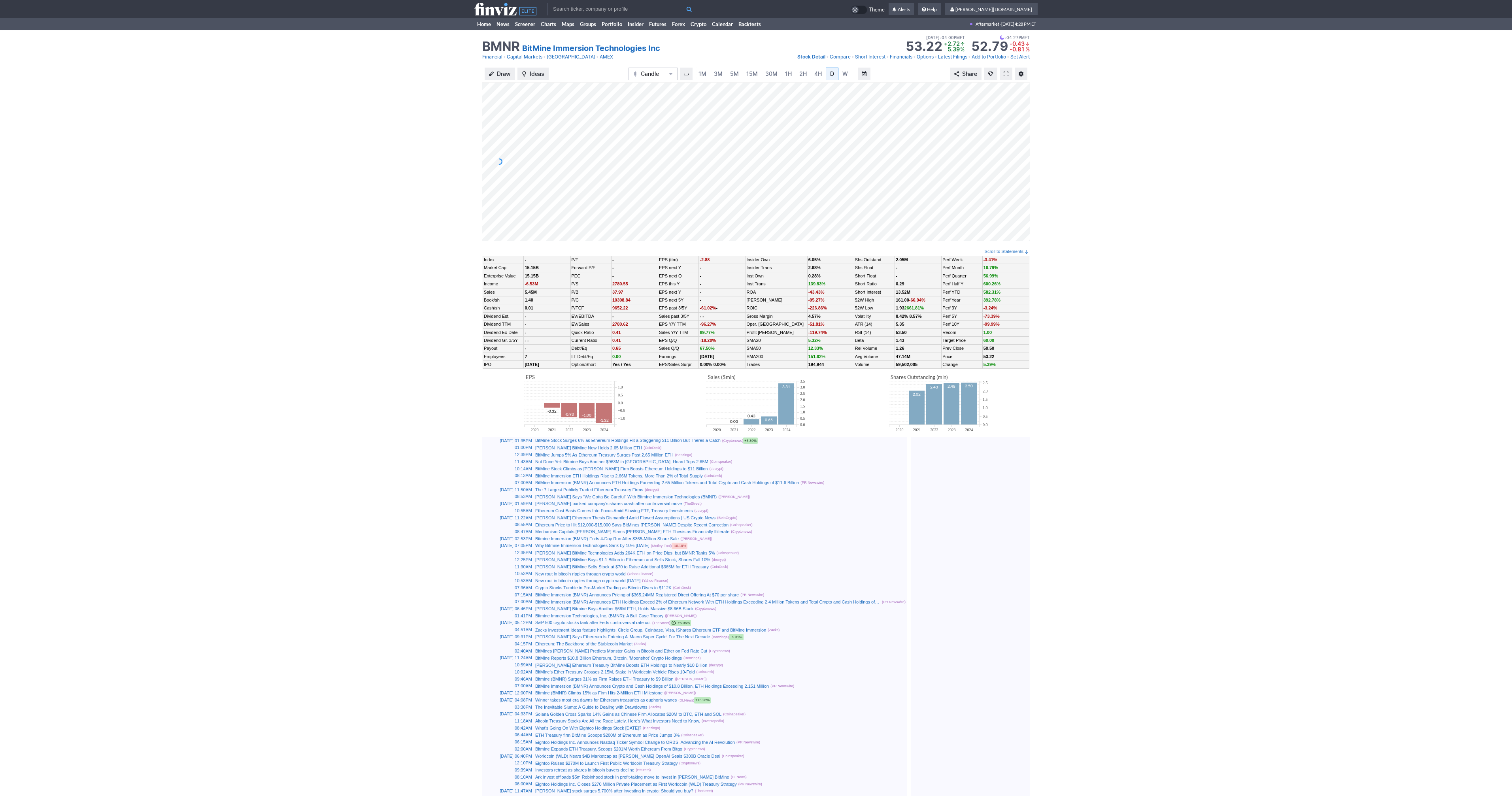
scroll to position [0, 8]
click at [722, 74] on span "5M" at bounding box center [727, 73] width 9 height 6
click at [762, 74] on link "30M" at bounding box center [771, 74] width 19 height 12
